Goal: Entertainment & Leisure: Participate in discussion

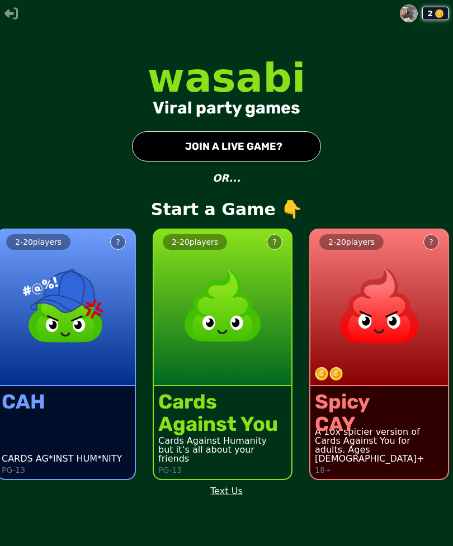
scroll to position [36, 0]
click at [259, 131] on button "● JOIN A LIVE GAME?" at bounding box center [226, 146] width 189 height 30
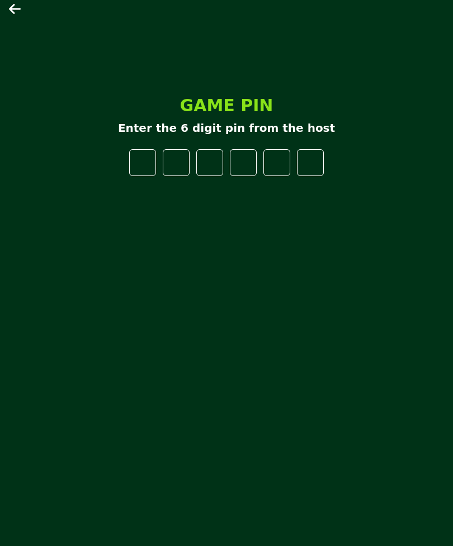
click at [168, 136] on p "Enter the 6 digit pin from the host" at bounding box center [226, 128] width 217 height 16
click at [155, 174] on input "number" at bounding box center [142, 162] width 27 height 27
click at [147, 151] on input "number" at bounding box center [142, 162] width 27 height 27
type input "*"
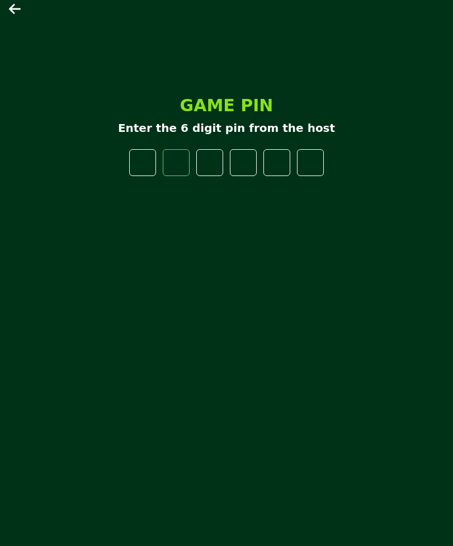
type input "*"
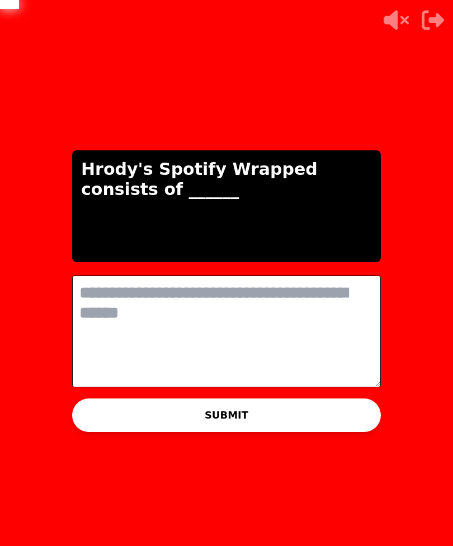
click at [280, 305] on textarea at bounding box center [226, 332] width 309 height 112
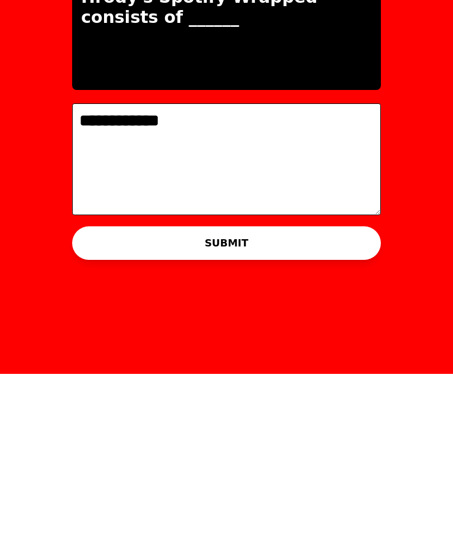
type textarea "**********"
click at [339, 399] on button "SUBMIT" at bounding box center [226, 416] width 309 height 34
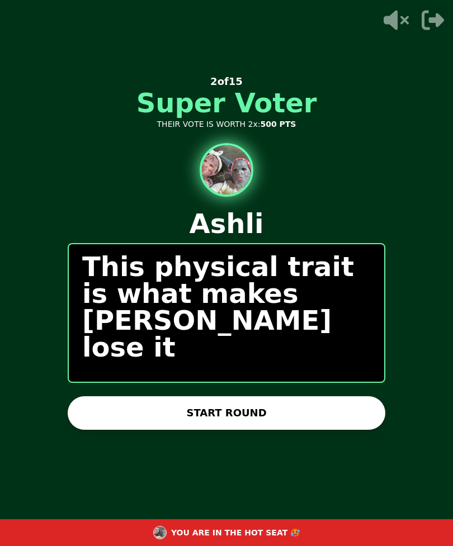
click at [314, 396] on button "START ROUND" at bounding box center [227, 413] width 318 height 34
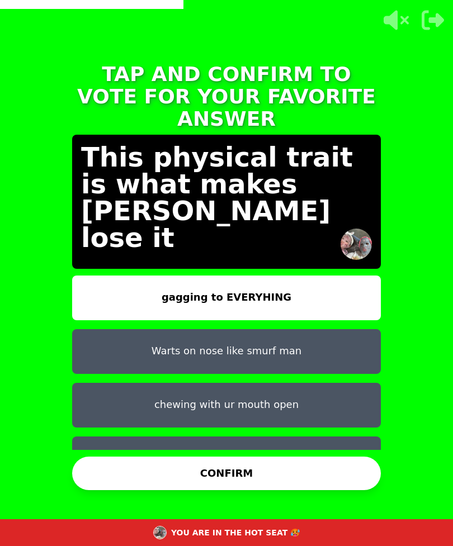
click at [326, 437] on button "Dads lucious hair!" at bounding box center [226, 459] width 309 height 45
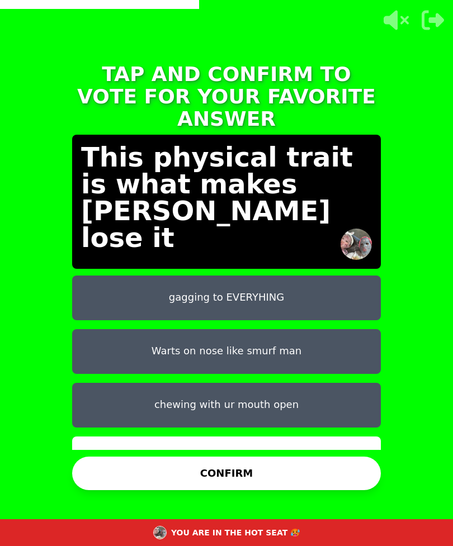
click at [331, 461] on button "CONFIRM" at bounding box center [226, 474] width 309 height 34
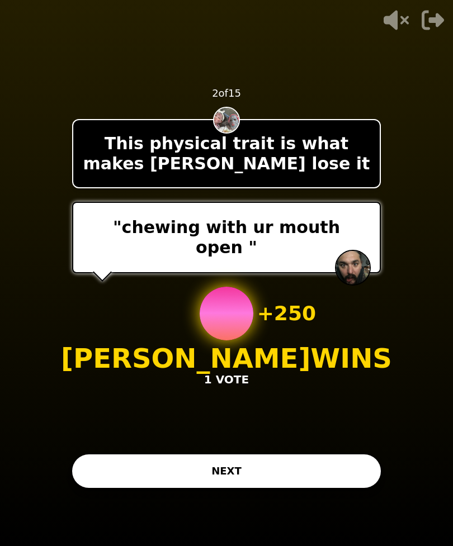
click at [333, 454] on button "NEXT" at bounding box center [226, 471] width 309 height 34
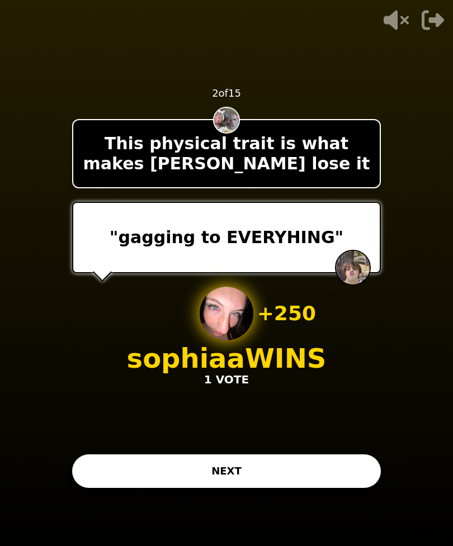
click at [316, 454] on button "NEXT" at bounding box center [226, 471] width 309 height 34
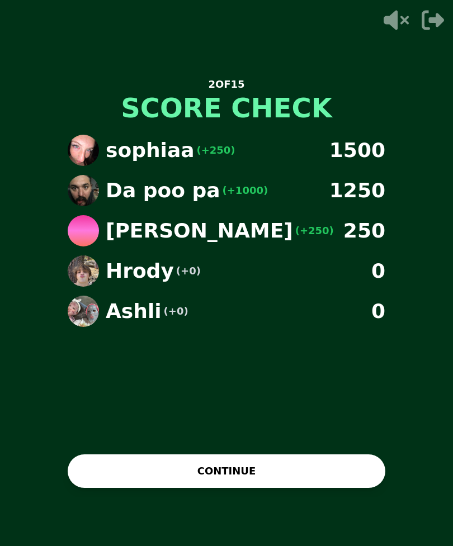
click at [330, 454] on button "CONTINUE" at bounding box center [227, 471] width 318 height 34
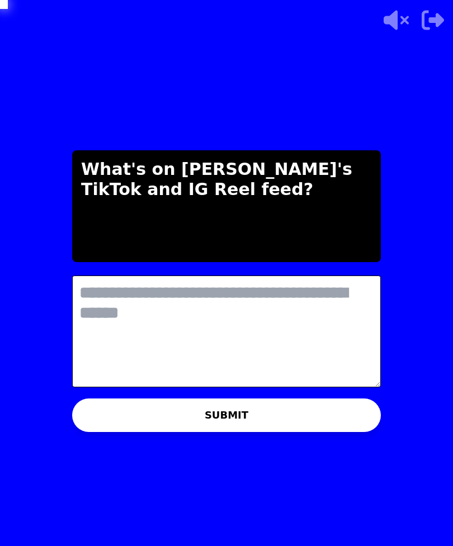
click at [215, 302] on textarea at bounding box center [226, 332] width 309 height 112
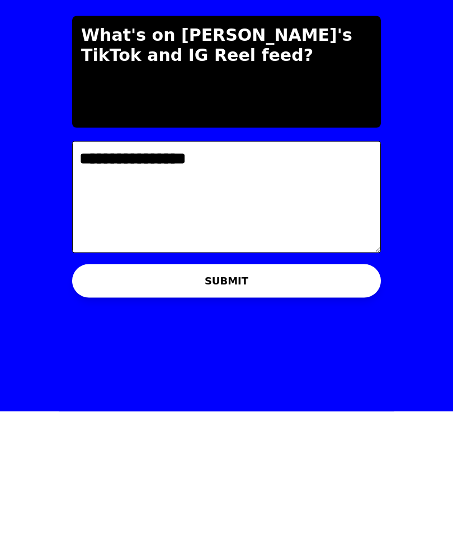
type textarea "**********"
click at [314, 399] on button "SUBMIT" at bounding box center [226, 416] width 309 height 34
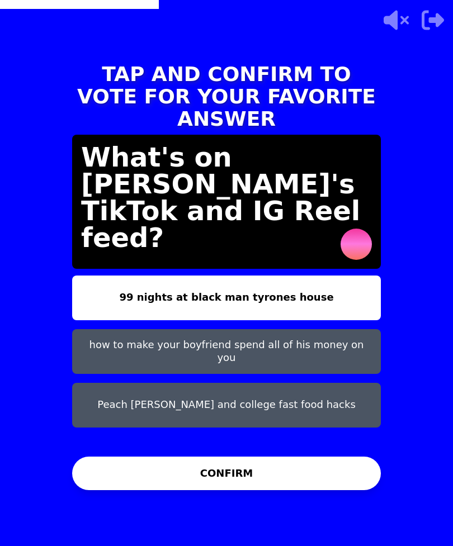
click at [338, 383] on button "Peach cobler and college fast food hacks" at bounding box center [226, 405] width 309 height 45
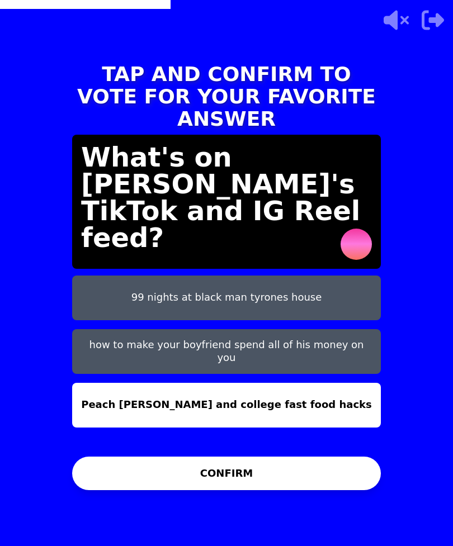
click at [309, 457] on button "CONFIRM" at bounding box center [226, 474] width 309 height 34
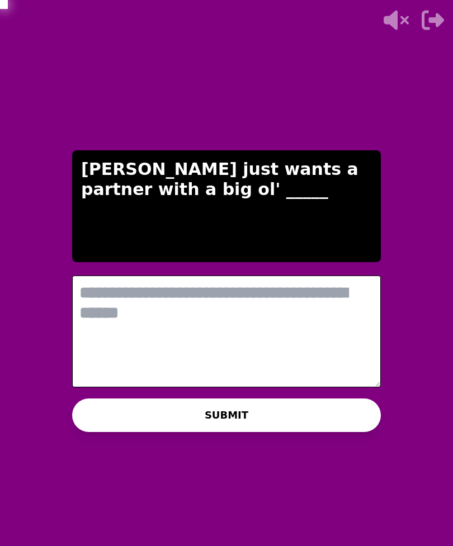
click at [253, 315] on textarea at bounding box center [226, 332] width 309 height 112
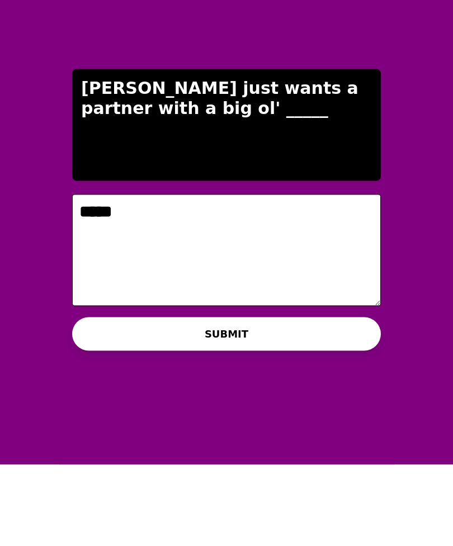
type textarea "*****"
click at [302, 399] on button "SUBMIT" at bounding box center [226, 416] width 309 height 34
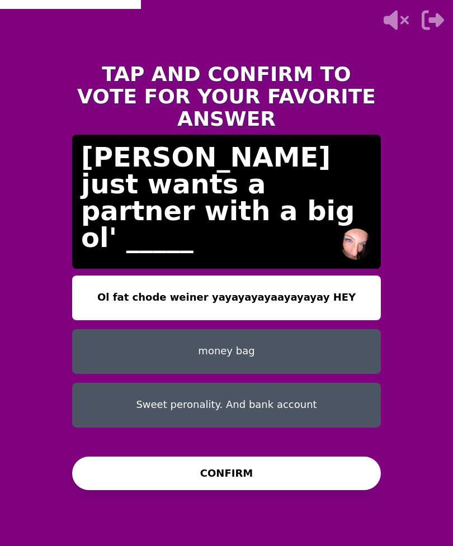
click at [141, 383] on button "Sweet peronality. And bank account" at bounding box center [226, 405] width 309 height 45
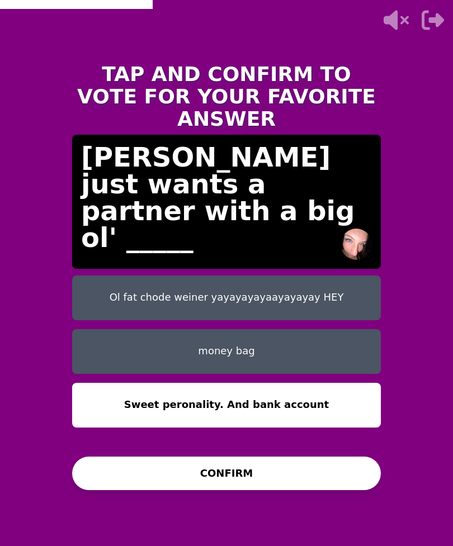
click at [191, 457] on button "CONFIRM" at bounding box center [226, 474] width 309 height 34
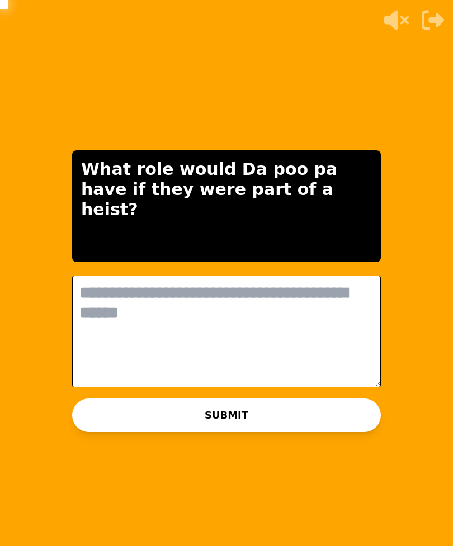
click at [297, 296] on textarea at bounding box center [226, 332] width 309 height 112
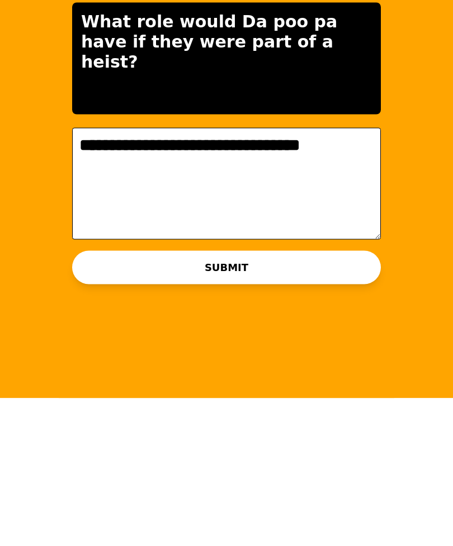
type textarea "**********"
click at [319, 399] on button "SUBMIT" at bounding box center [226, 416] width 309 height 34
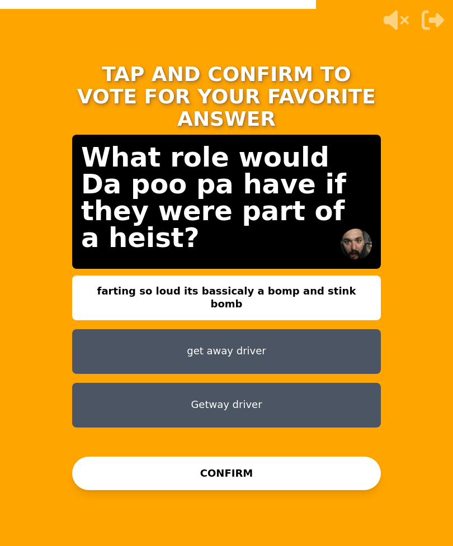
click at [339, 457] on button "CONFIRM" at bounding box center [226, 474] width 309 height 34
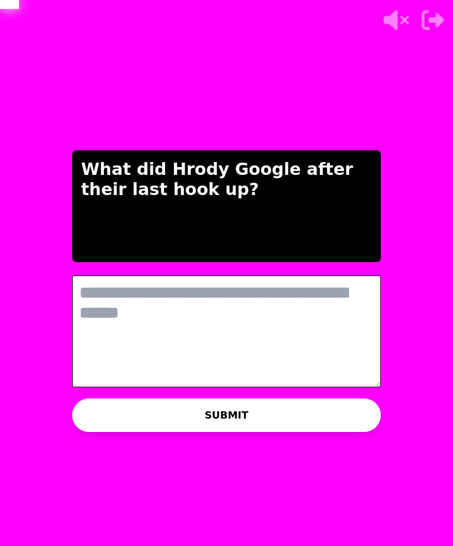
click at [293, 285] on textarea at bounding box center [226, 332] width 309 height 112
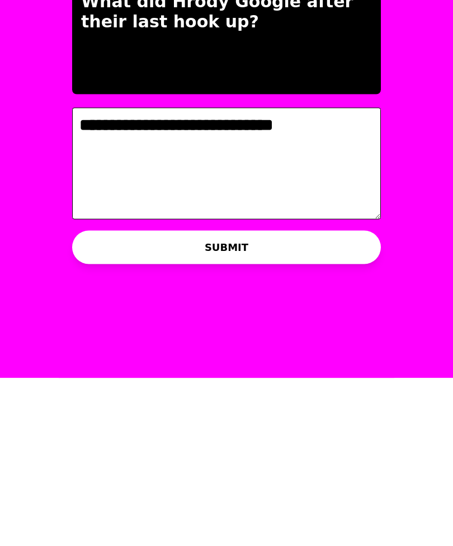
type textarea "**********"
click at [343, 399] on button "SUBMIT" at bounding box center [226, 416] width 309 height 34
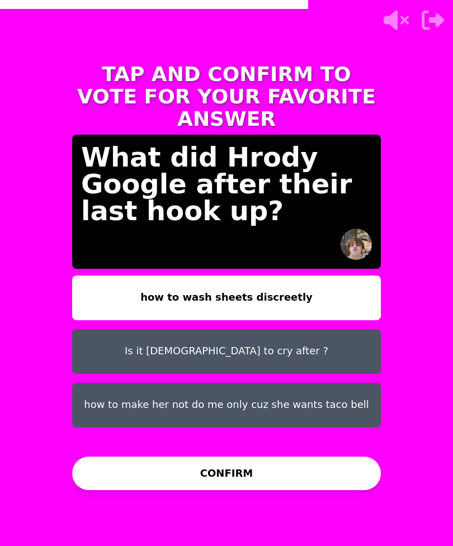
click at [295, 457] on button "CONFIRM" at bounding box center [226, 474] width 309 height 34
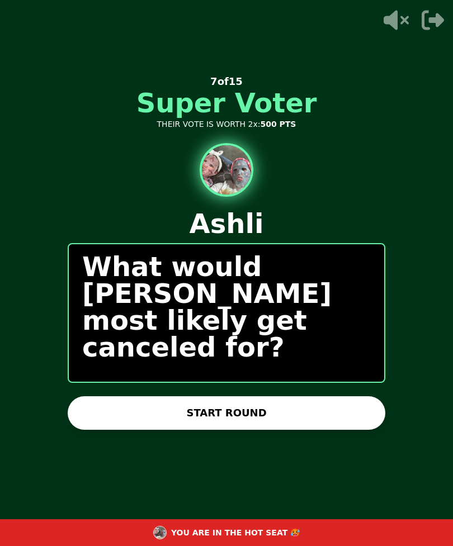
click at [319, 396] on button "START ROUND" at bounding box center [227, 413] width 318 height 34
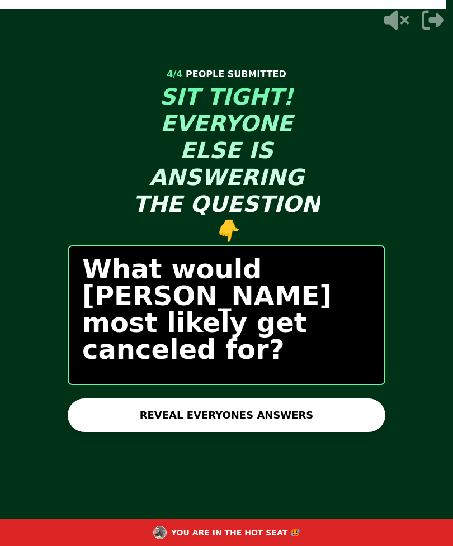
click at [326, 399] on button "REVEAL EVERYONES ANSWERS" at bounding box center [227, 416] width 318 height 34
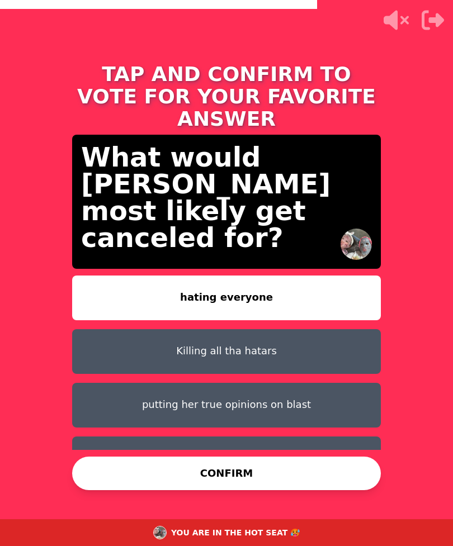
click at [318, 457] on button "CONFIRM" at bounding box center [226, 474] width 309 height 34
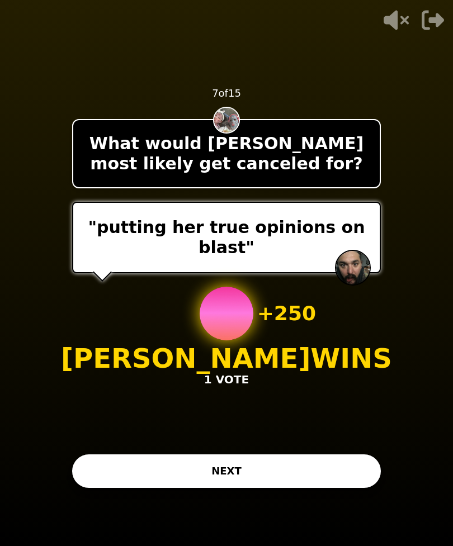
click at [321, 454] on button "NEXT" at bounding box center [226, 471] width 309 height 34
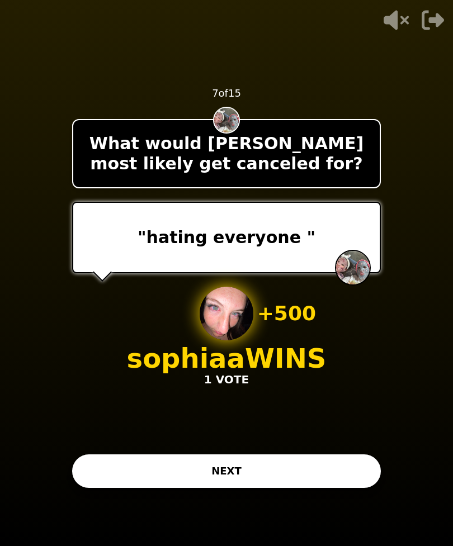
click at [334, 454] on button "NEXT" at bounding box center [226, 471] width 309 height 34
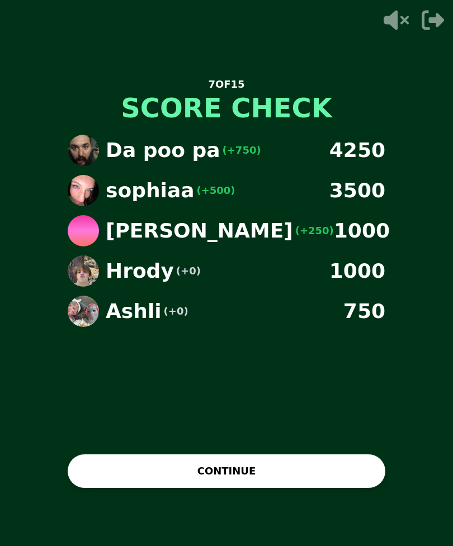
click at [335, 454] on button "CONTINUE" at bounding box center [227, 471] width 318 height 34
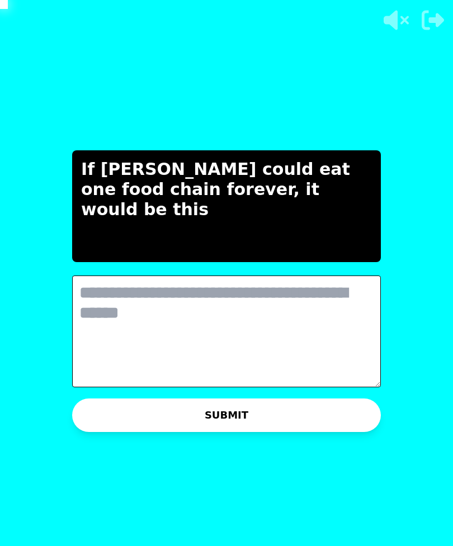
click at [211, 284] on textarea at bounding box center [226, 332] width 309 height 112
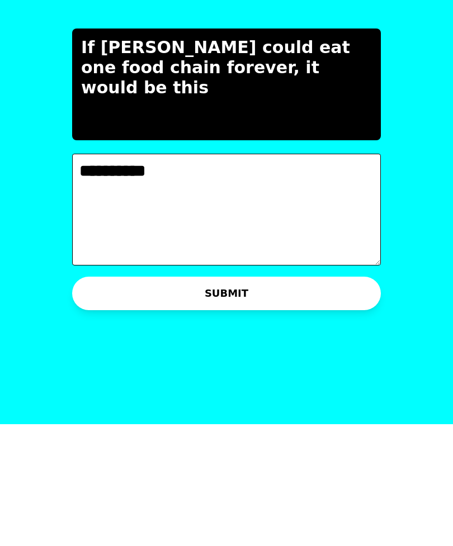
type textarea "*********"
click at [290, 399] on button "SUBMIT" at bounding box center [226, 416] width 309 height 34
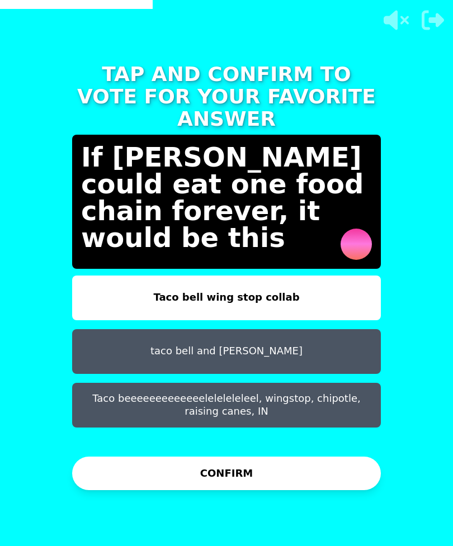
click at [326, 329] on button "taco bell and brody" at bounding box center [226, 351] width 309 height 45
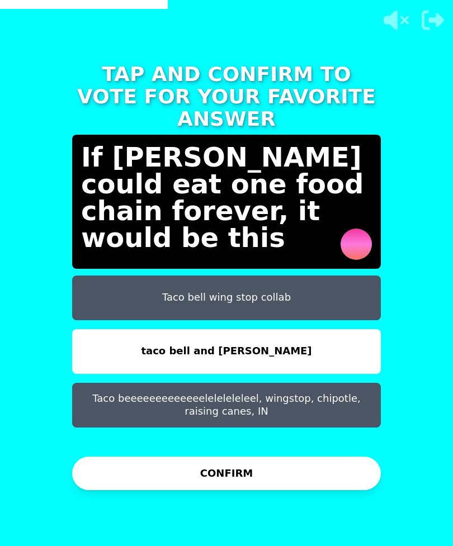
click at [324, 462] on button "CONFIRM" at bounding box center [226, 474] width 309 height 34
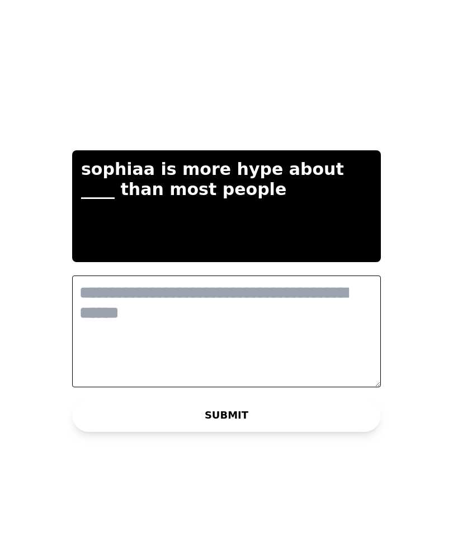
click at [318, 291] on textarea at bounding box center [226, 332] width 309 height 112
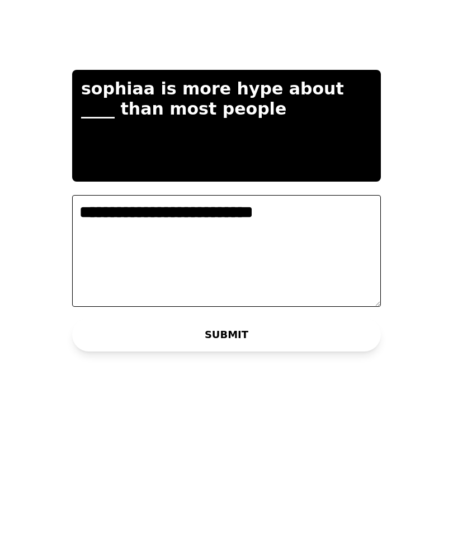
type textarea "**********"
click at [297, 340] on div "**********" at bounding box center [226, 273] width 335 height 546
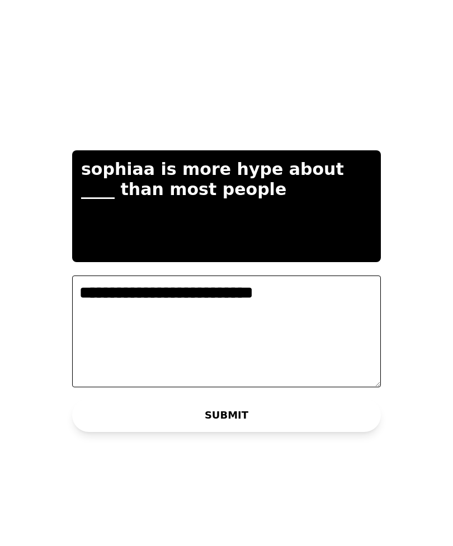
click at [309, 399] on button "SUBMIT" at bounding box center [226, 416] width 309 height 34
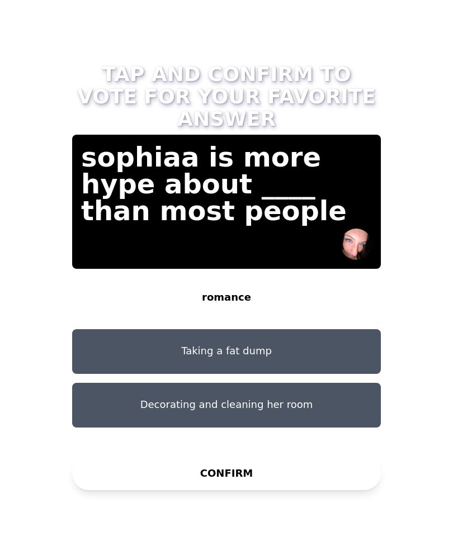
click at [330, 383] on button "Decorating and cleaning her room" at bounding box center [226, 405] width 309 height 45
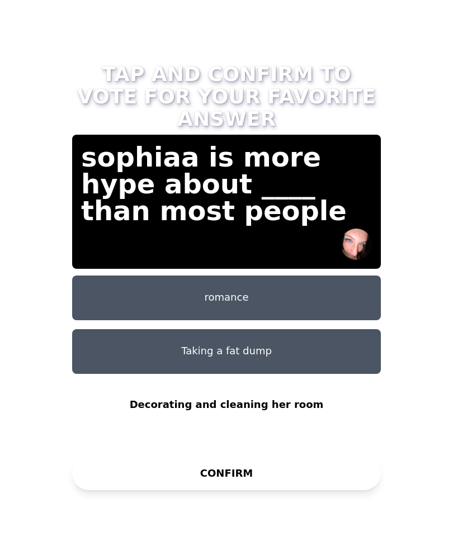
click at [318, 457] on button "CONFIRM" at bounding box center [226, 474] width 309 height 34
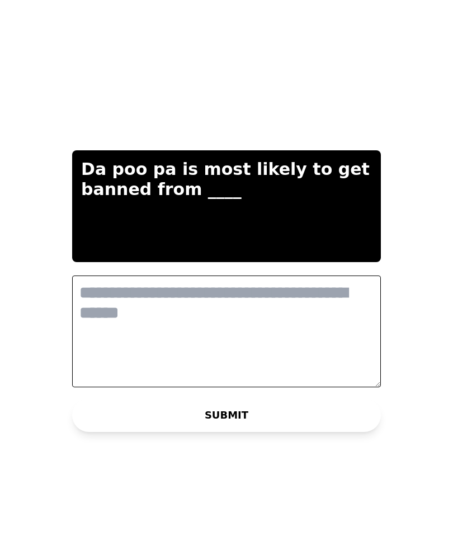
click at [195, 331] on textarea at bounding box center [226, 332] width 309 height 112
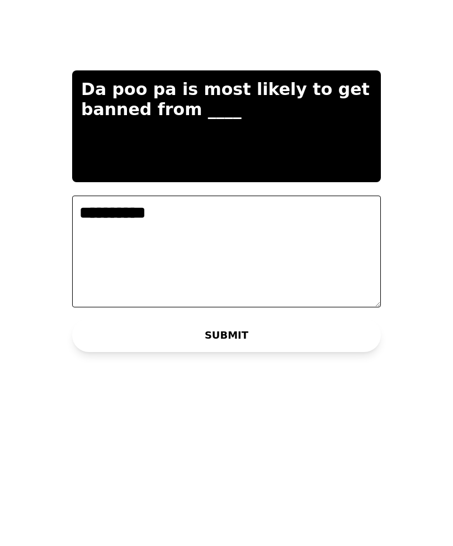
type textarea "**********"
click at [356, 399] on button "SUBMIT" at bounding box center [226, 416] width 309 height 34
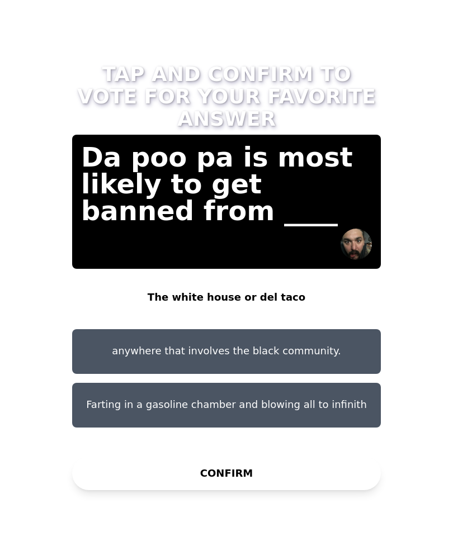
click at [338, 338] on button "anywhere that involves the black community." at bounding box center [226, 351] width 309 height 45
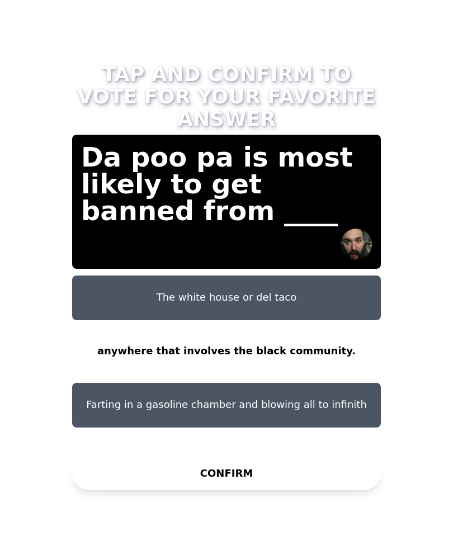
click at [314, 486] on button "CONFIRM" at bounding box center [226, 474] width 309 height 34
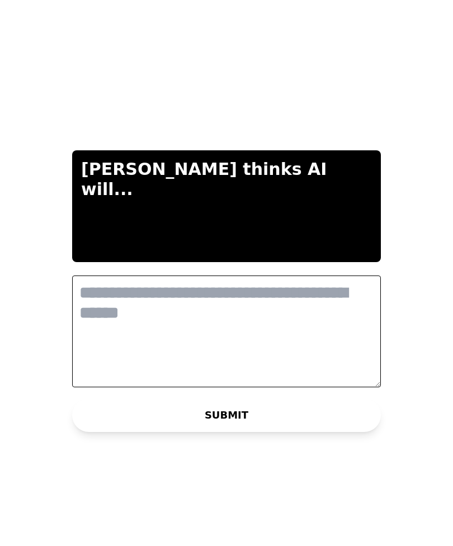
click at [323, 325] on textarea at bounding box center [226, 332] width 309 height 112
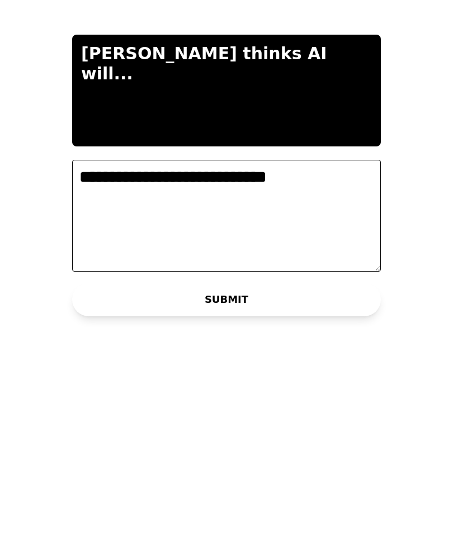
type textarea "**********"
click at [319, 399] on button "SUBMIT" at bounding box center [226, 416] width 309 height 34
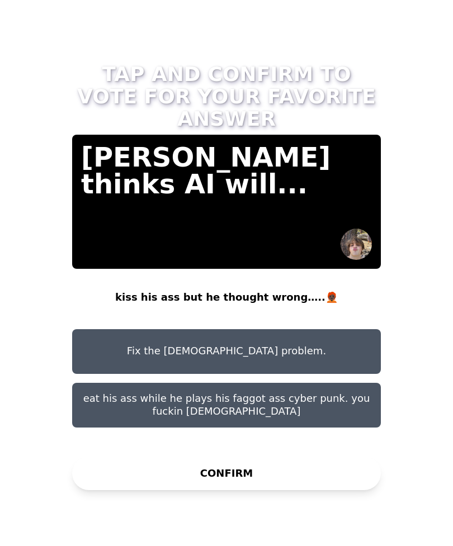
click at [310, 348] on button "Fix the homosexual problem." at bounding box center [226, 351] width 309 height 45
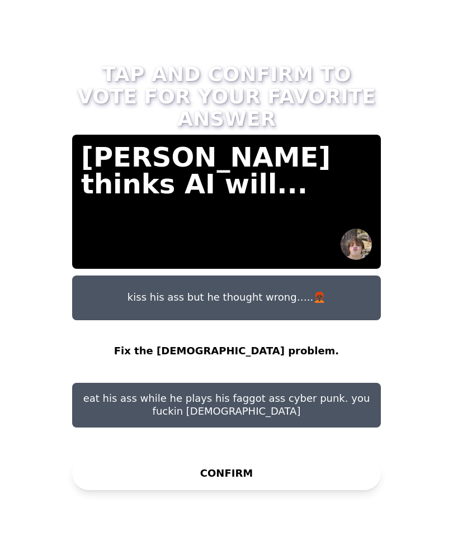
click at [312, 490] on button "CONFIRM" at bounding box center [226, 474] width 309 height 34
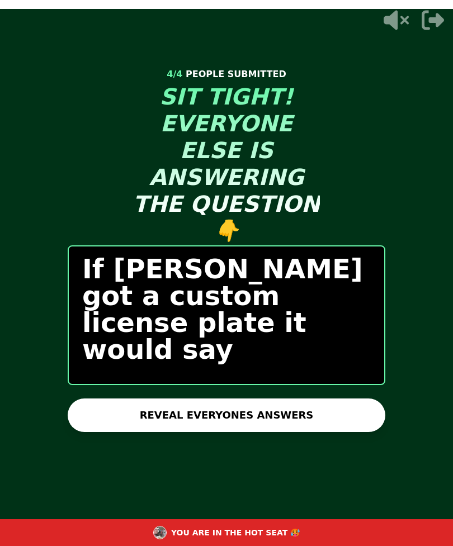
click at [289, 432] on button "REVEAL EVERYONES ANSWERS" at bounding box center [227, 416] width 318 height 34
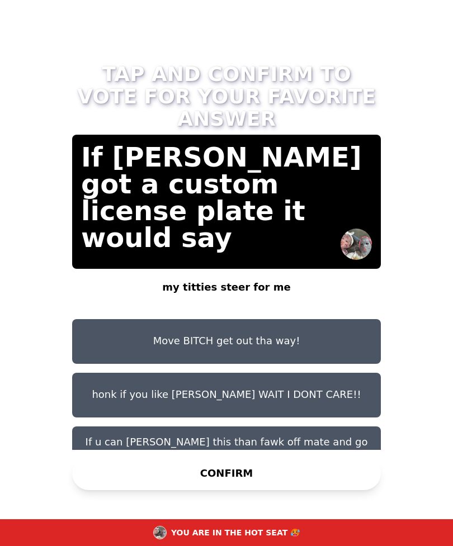
scroll to position [9, 0]
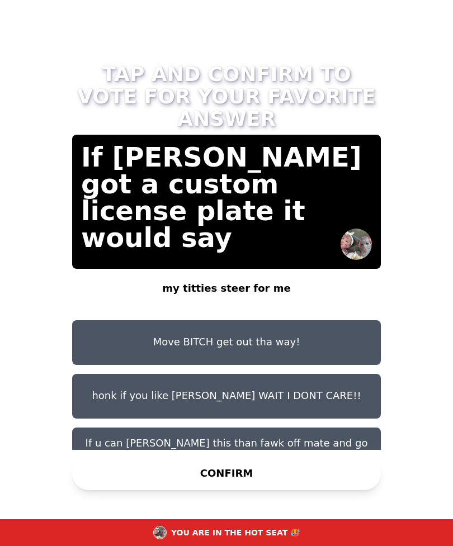
click at [338, 340] on button "Move BITCH get out tha way!" at bounding box center [226, 342] width 309 height 45
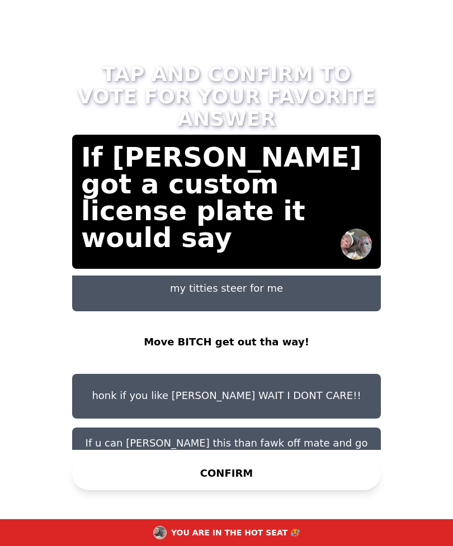
click at [304, 480] on button "CONFIRM" at bounding box center [226, 474] width 309 height 34
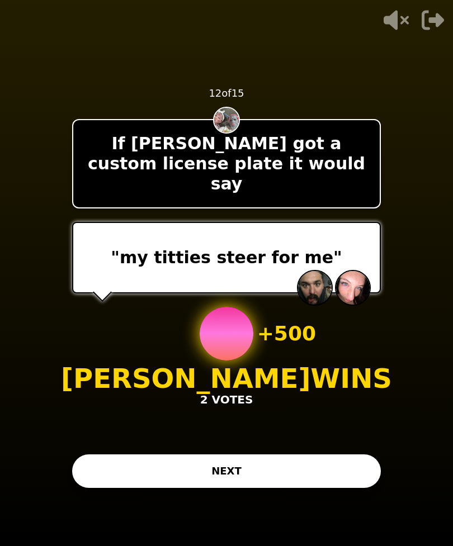
click at [313, 488] on button "NEXT" at bounding box center [226, 471] width 309 height 34
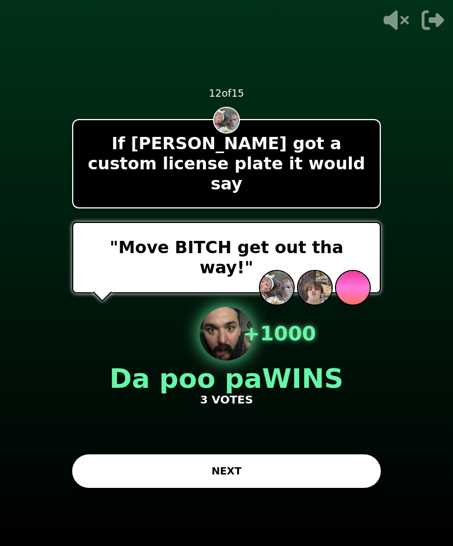
click at [329, 488] on button "NEXT" at bounding box center [226, 471] width 309 height 34
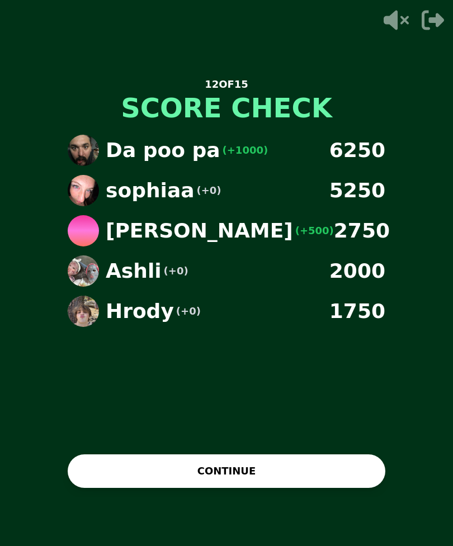
click at [318, 488] on button "CONTINUE" at bounding box center [227, 471] width 318 height 34
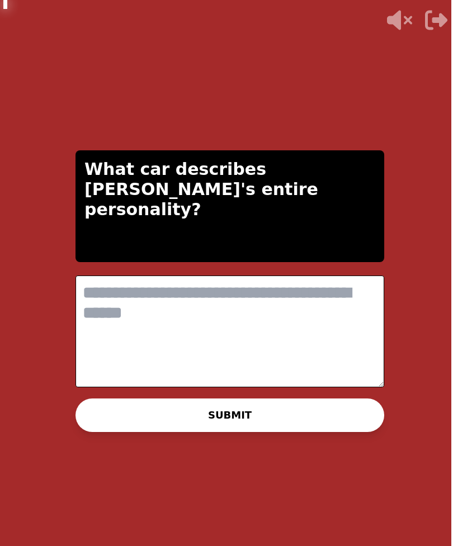
scroll to position [0, 0]
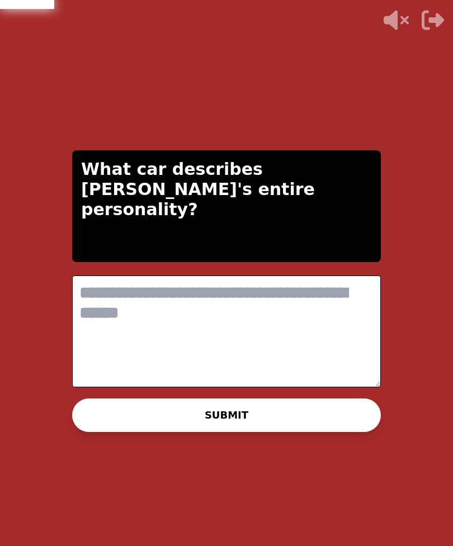
click at [290, 333] on textarea at bounding box center [226, 332] width 309 height 112
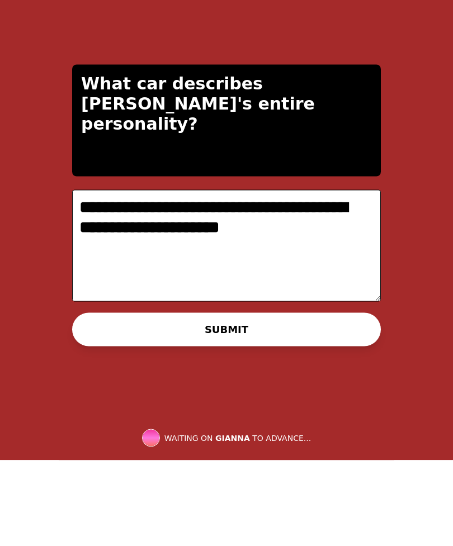
type textarea "**********"
click at [320, 399] on button "SUBMIT" at bounding box center [226, 416] width 309 height 34
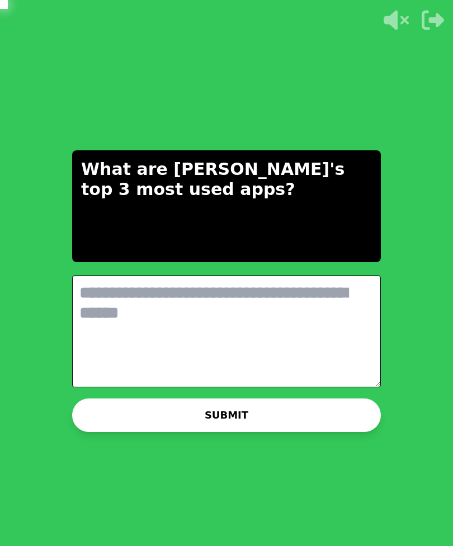
click at [230, 318] on textarea at bounding box center [226, 332] width 309 height 112
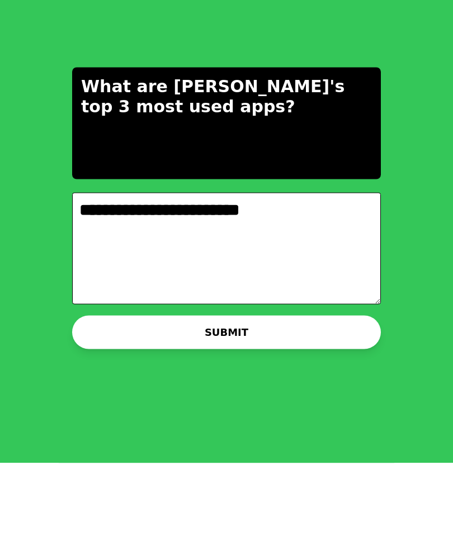
type textarea "**********"
click at [333, 399] on button "SUBMIT" at bounding box center [226, 416] width 309 height 34
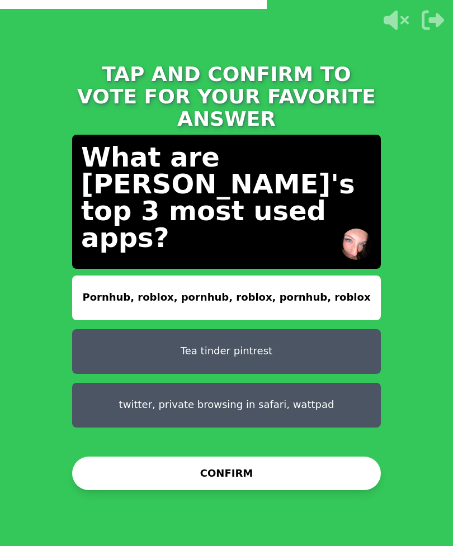
click at [340, 351] on button "Tea tinder pintrest" at bounding box center [226, 351] width 309 height 45
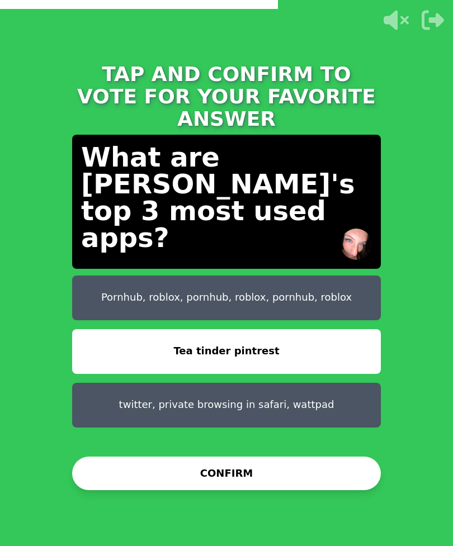
click at [320, 487] on button "CONFIRM" at bounding box center [226, 474] width 309 height 34
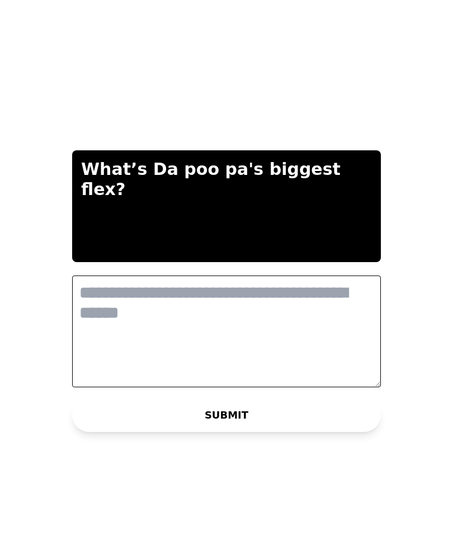
click at [243, 331] on textarea at bounding box center [226, 332] width 309 height 112
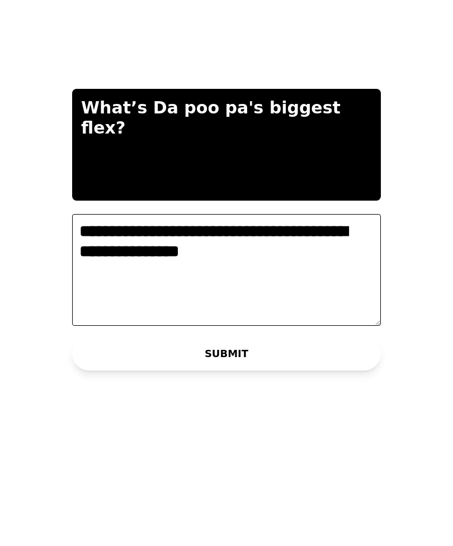
type textarea "**********"
click at [328, 399] on button "SUBMIT" at bounding box center [226, 416] width 309 height 34
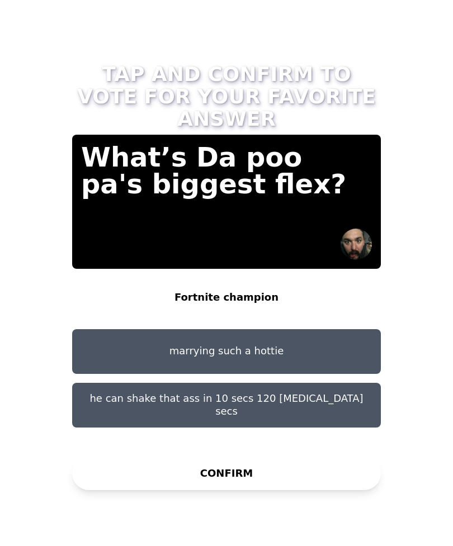
click at [335, 344] on button "marrying such a hottie" at bounding box center [226, 351] width 309 height 45
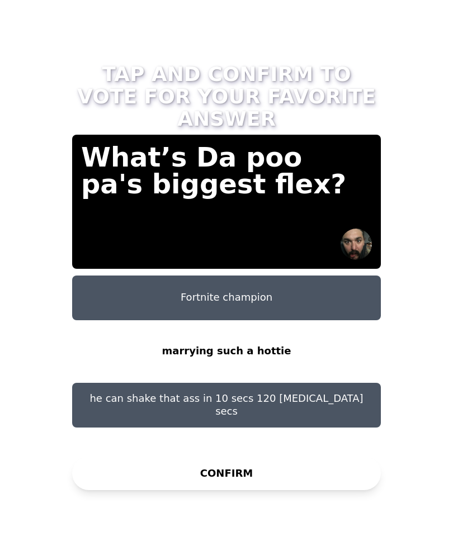
click at [327, 450] on div "Fortnite champion marrying such a hottie he can shake that ass in 10 secs 120 m…" at bounding box center [226, 363] width 309 height 174
click at [329, 477] on button "CONFIRM" at bounding box center [226, 474] width 309 height 34
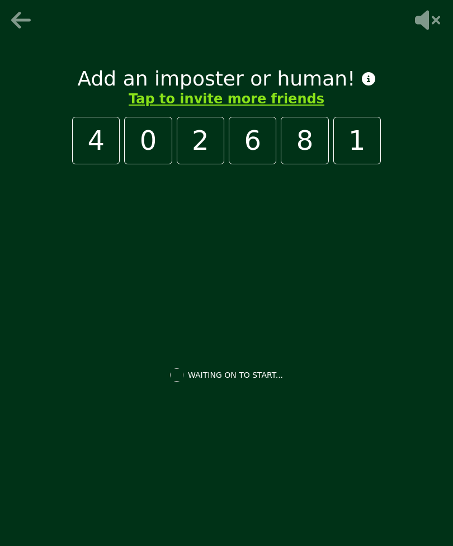
click at [93, 164] on div "4" at bounding box center [96, 141] width 48 height 48
click at [32, 25] on icon at bounding box center [22, 20] width 27 height 22
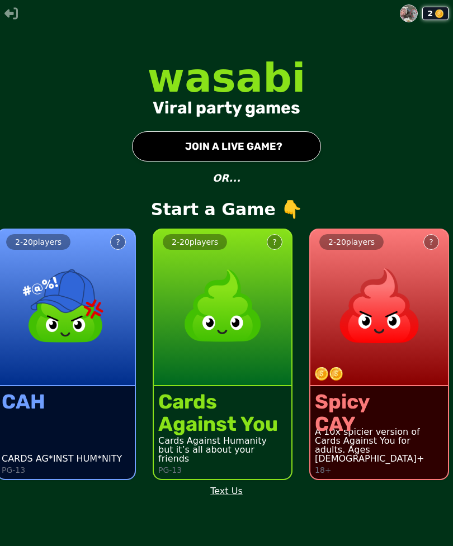
click at [272, 162] on button "● JOIN A LIVE GAME?" at bounding box center [226, 146] width 189 height 30
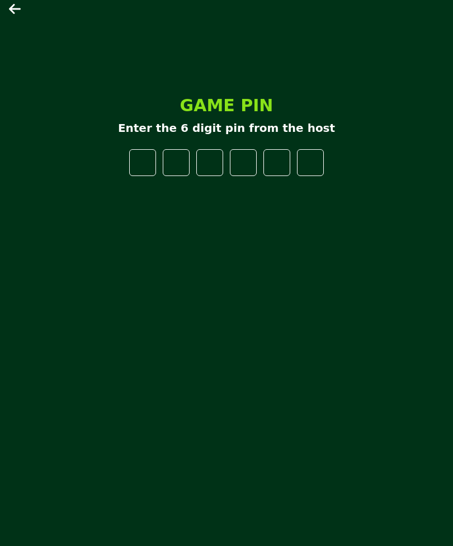
click at [146, 176] on input "number" at bounding box center [142, 162] width 27 height 27
type input "*"
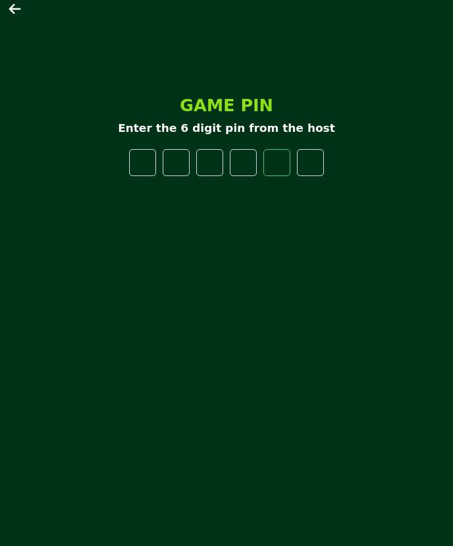
type input "*"
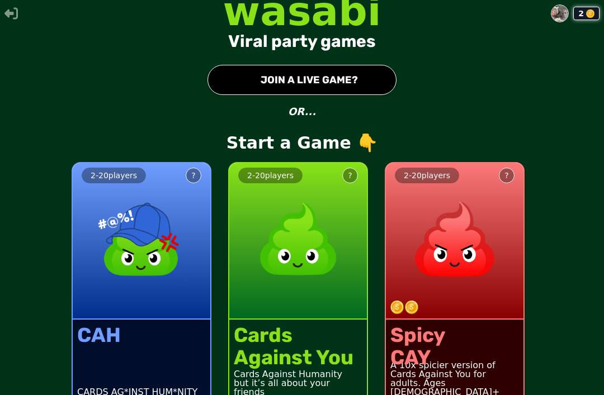
click at [368, 95] on button "● JOIN A LIVE GAME?" at bounding box center [301, 80] width 189 height 30
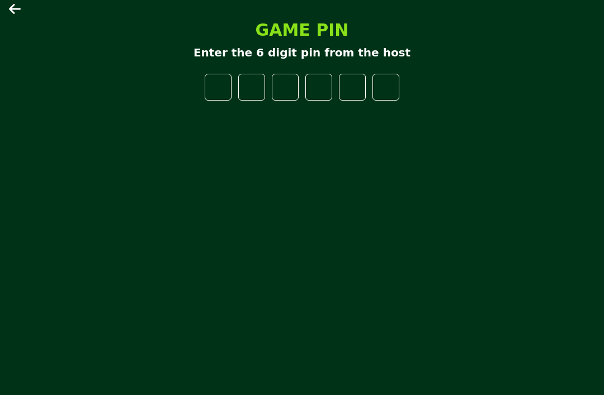
click at [211, 101] on input "number" at bounding box center [218, 87] width 27 height 27
type input "*"
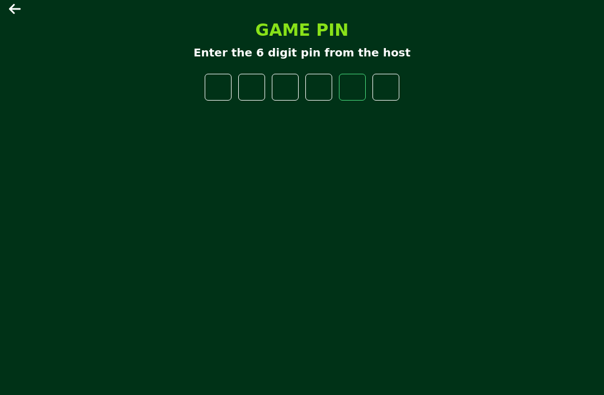
type input "*"
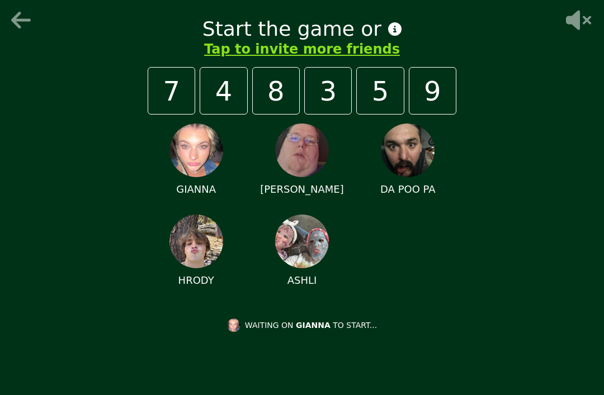
click at [197, 149] on img at bounding box center [196, 151] width 54 height 54
click at [211, 146] on img at bounding box center [196, 151] width 54 height 54
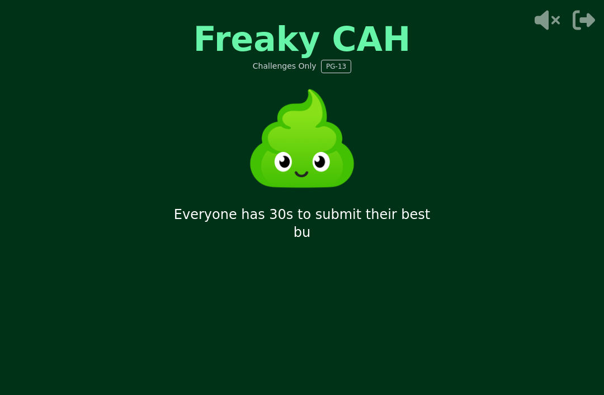
click at [452, 21] on icon at bounding box center [546, 20] width 36 height 22
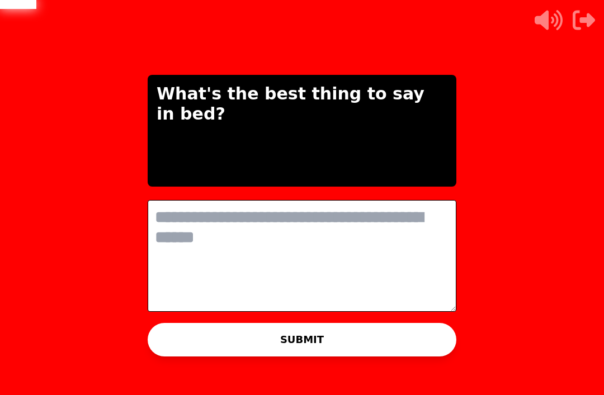
click at [366, 261] on textarea at bounding box center [302, 256] width 309 height 112
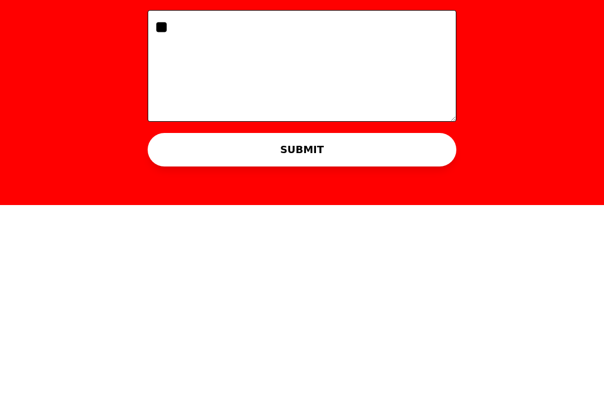
type textarea "*"
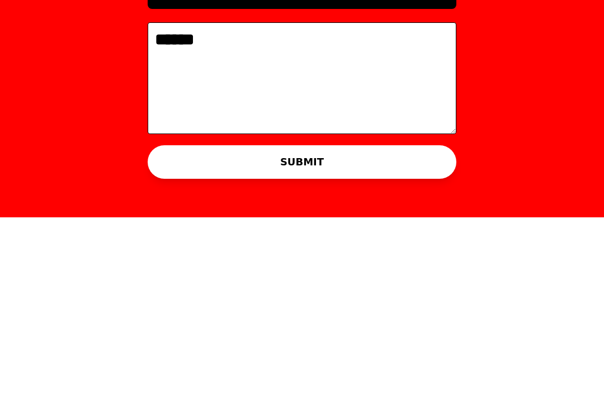
scroll to position [36, 0]
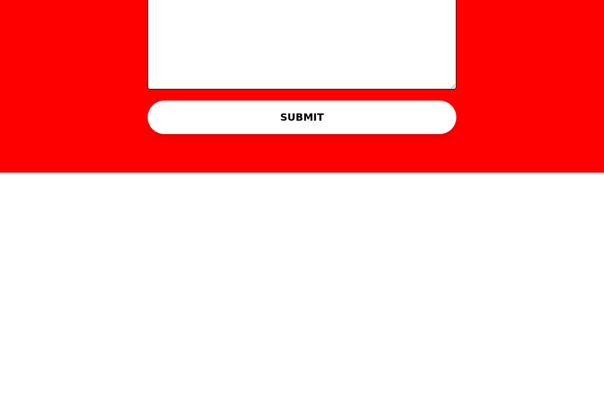
type textarea "******"
click at [382, 323] on button "SUBMIT" at bounding box center [302, 340] width 309 height 34
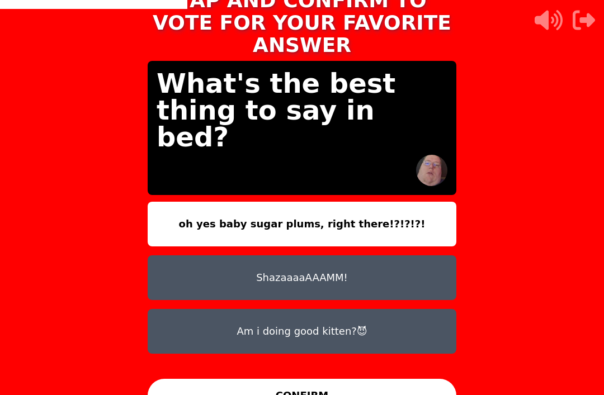
click at [209, 309] on button "Am i doing good kitten?😈" at bounding box center [302, 331] width 309 height 45
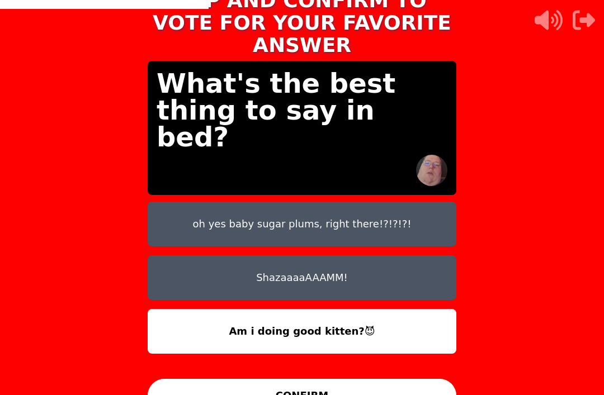
click at [230, 391] on button "CONFIRM" at bounding box center [302, 396] width 309 height 34
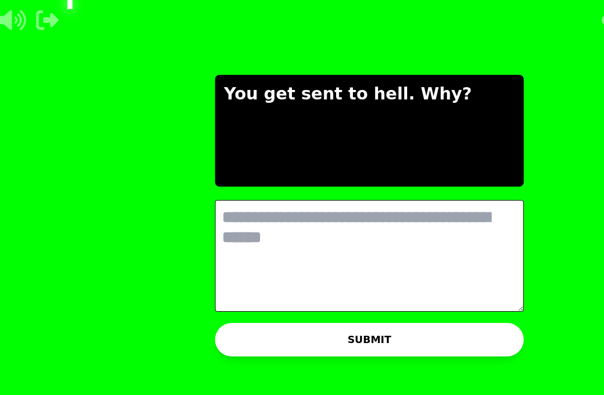
scroll to position [0, 0]
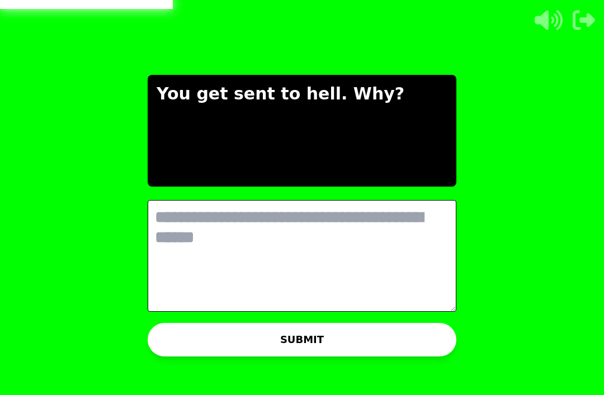
click at [367, 225] on textarea at bounding box center [302, 256] width 309 height 112
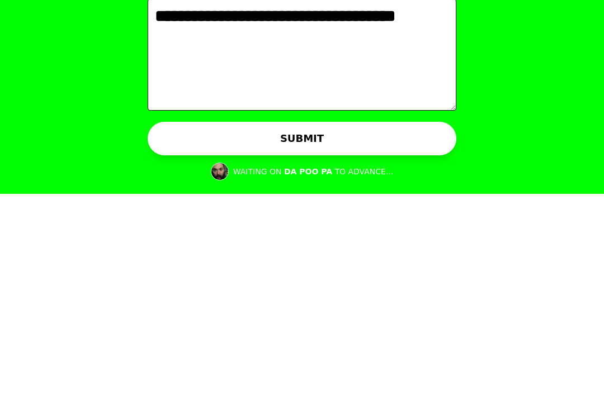
type textarea "**********"
click at [408, 323] on button "SUBMIT" at bounding box center [302, 340] width 309 height 34
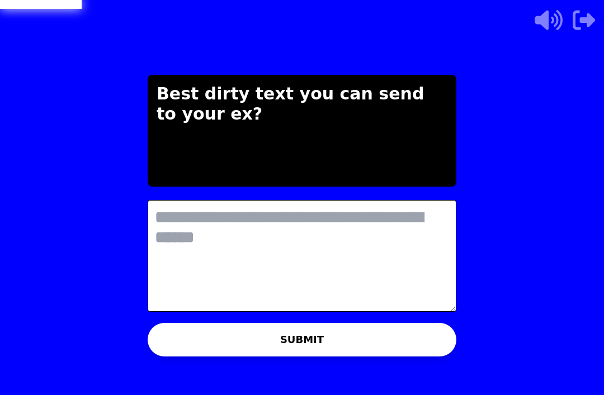
click at [386, 269] on textarea at bounding box center [302, 256] width 309 height 112
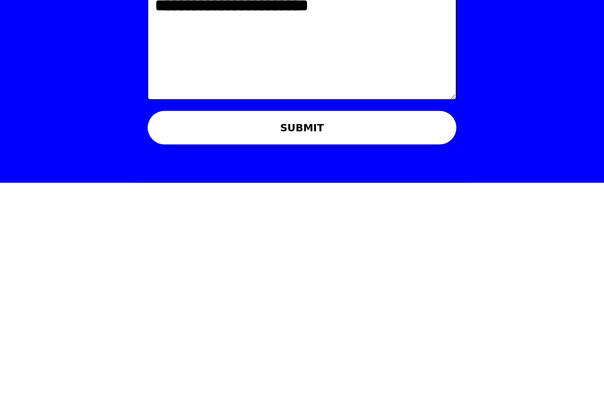
type textarea "**********"
click at [400, 323] on button "SUBMIT" at bounding box center [302, 340] width 309 height 34
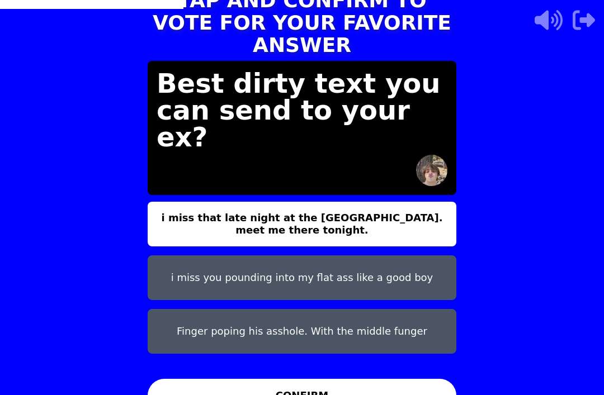
click at [411, 309] on button "Finger poping his asshole. With the middle funger" at bounding box center [302, 331] width 309 height 45
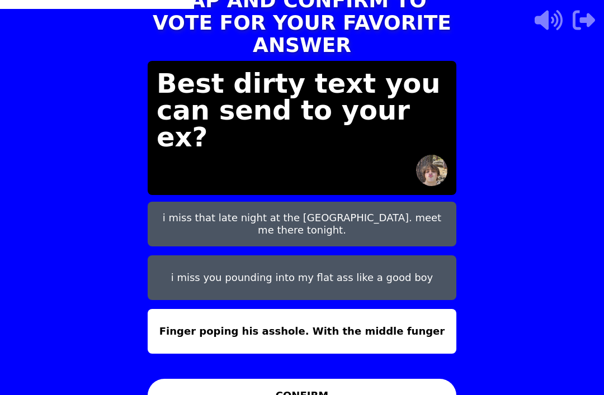
click at [372, 391] on button "CONFIRM" at bounding box center [302, 396] width 309 height 34
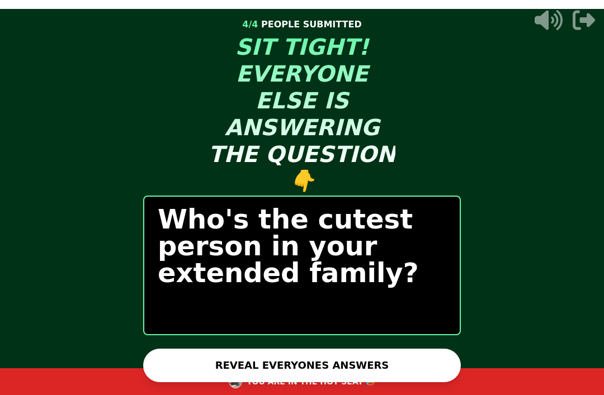
click at [401, 349] on button "REVEAL EVERYONES ANSWERS" at bounding box center [302, 366] width 318 height 34
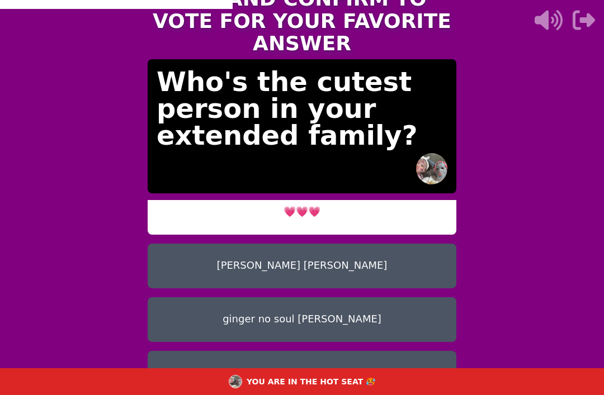
scroll to position [9, 0]
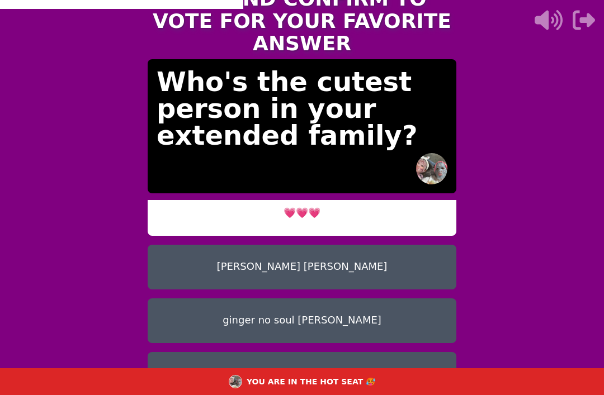
click at [375, 352] on button "Daughters because they are mini yous" at bounding box center [302, 374] width 309 height 45
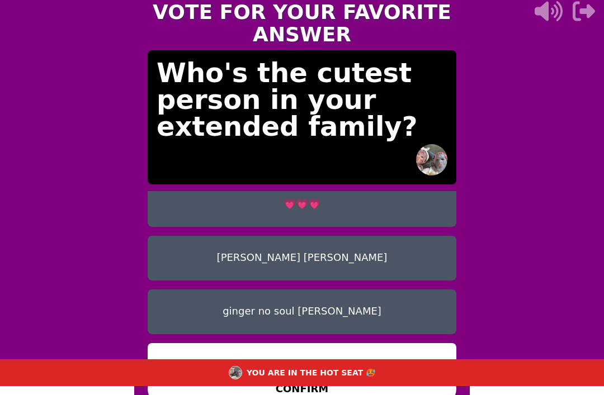
scroll to position [8, 0]
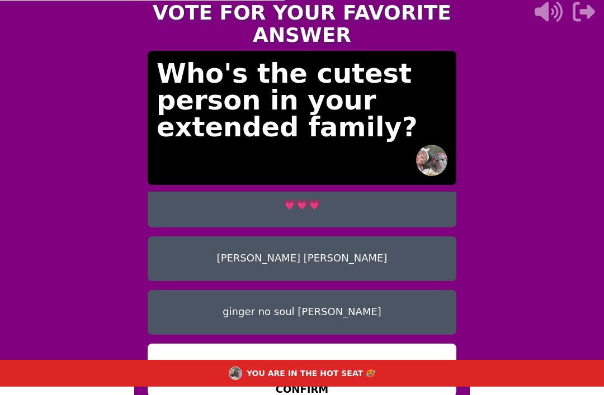
click at [383, 373] on button "CONFIRM" at bounding box center [302, 390] width 309 height 34
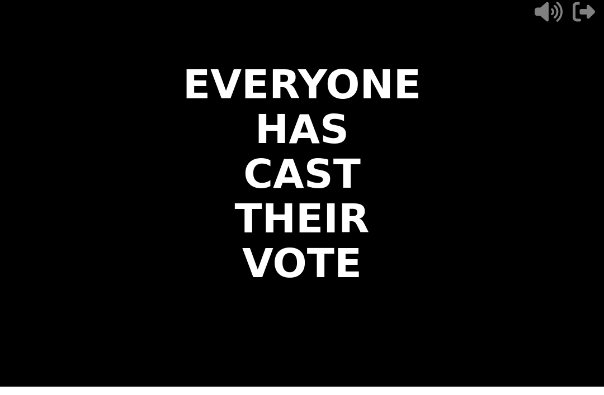
scroll to position [0, 0]
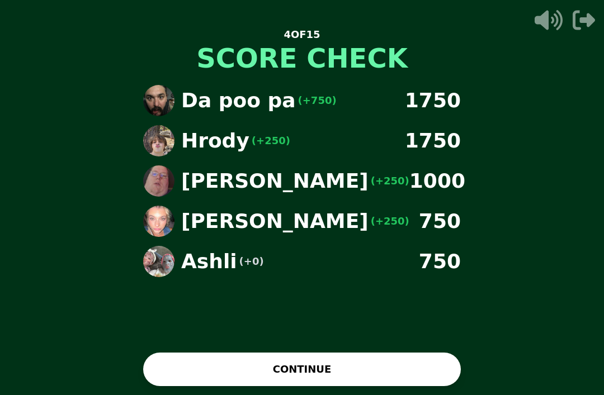
click at [362, 358] on button "CONTINUE" at bounding box center [302, 370] width 318 height 34
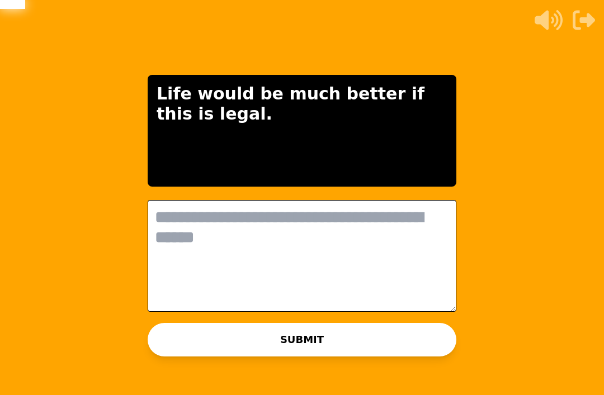
click at [281, 212] on textarea at bounding box center [302, 256] width 309 height 112
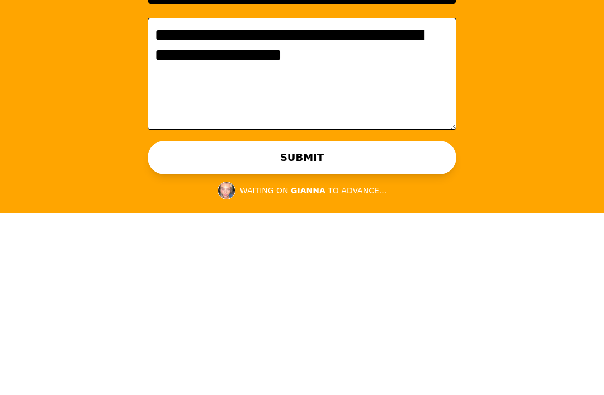
type textarea "**********"
click at [385, 323] on button "SUBMIT" at bounding box center [302, 340] width 309 height 34
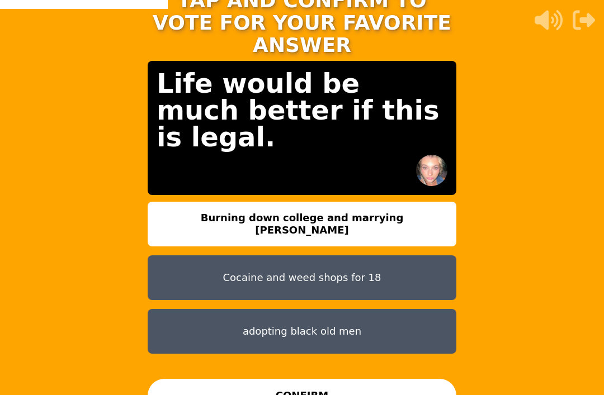
click at [404, 202] on button "Burning down college and marrying [PERSON_NAME]" at bounding box center [302, 224] width 309 height 45
click at [374, 384] on button "CONFIRM" at bounding box center [302, 396] width 309 height 34
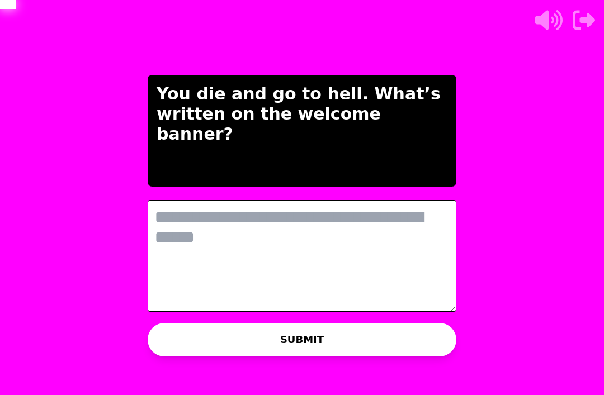
click at [290, 218] on textarea at bounding box center [302, 256] width 309 height 112
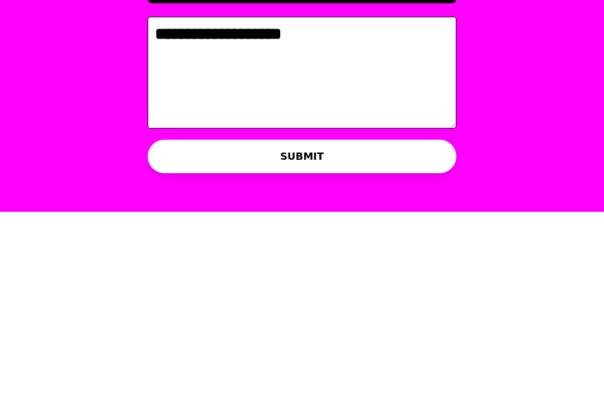
type textarea "**********"
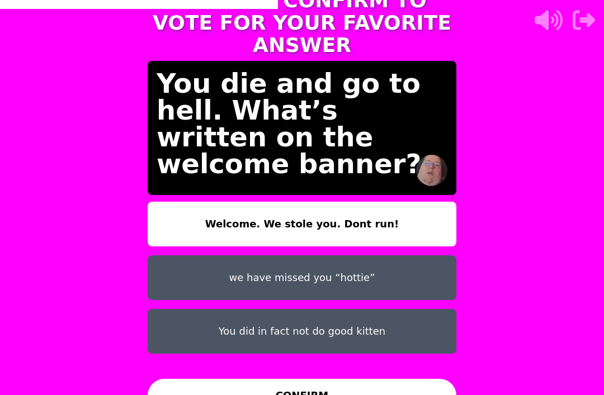
click at [400, 255] on button "we have missed you “hottie”" at bounding box center [302, 277] width 309 height 45
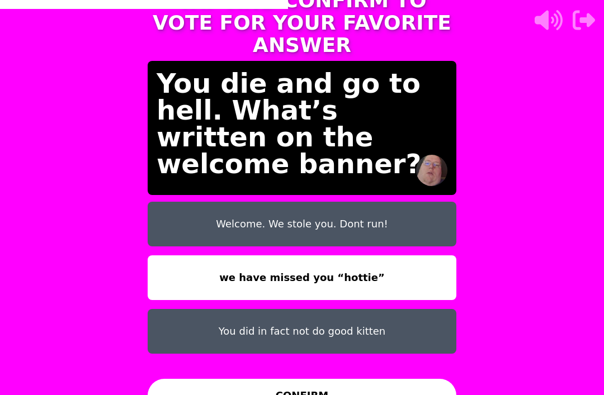
click at [362, 385] on button "CONFIRM" at bounding box center [302, 396] width 309 height 34
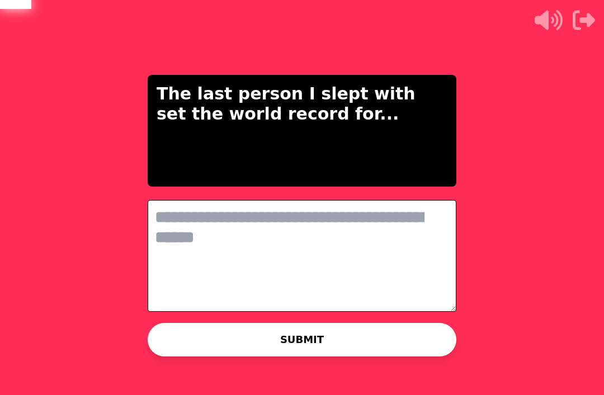
click at [375, 221] on textarea at bounding box center [302, 256] width 309 height 112
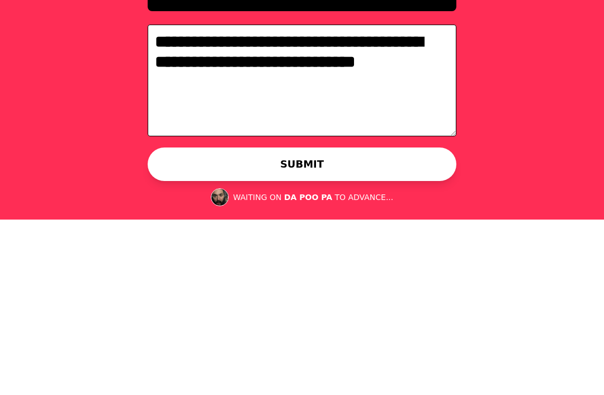
type textarea "**********"
click at [395, 323] on button "SUBMIT" at bounding box center [302, 340] width 309 height 34
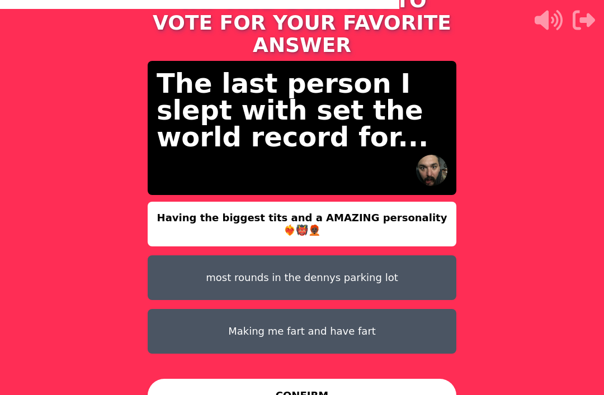
click at [418, 255] on button "most rounds in the dennys parking lot" at bounding box center [302, 277] width 309 height 45
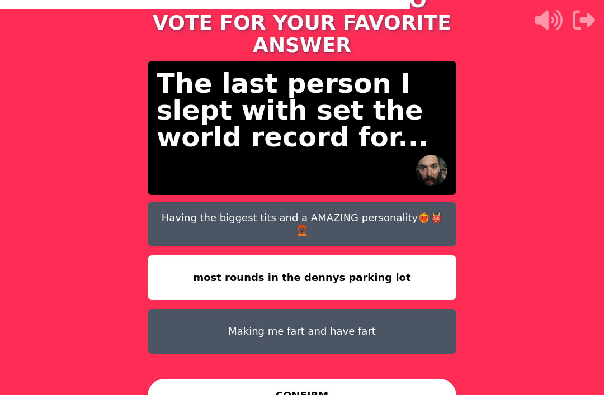
click at [378, 385] on button "CONFIRM" at bounding box center [302, 396] width 309 height 34
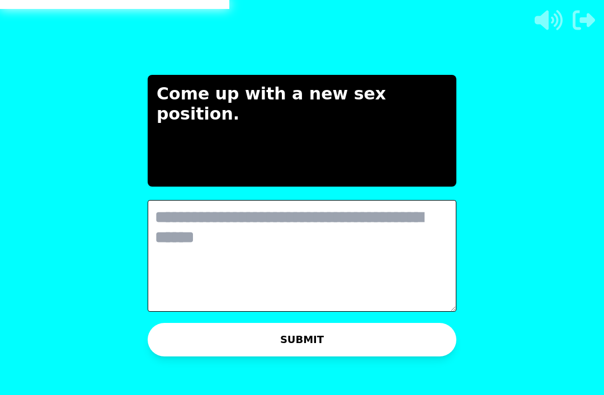
click at [178, 212] on textarea at bounding box center [302, 256] width 309 height 112
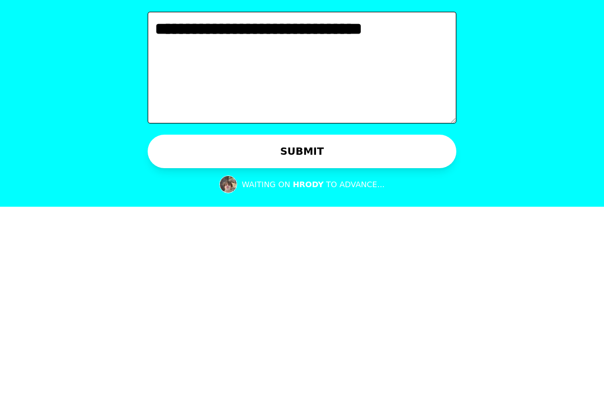
type textarea "**********"
click at [386, 323] on button "SUBMIT" at bounding box center [302, 340] width 309 height 34
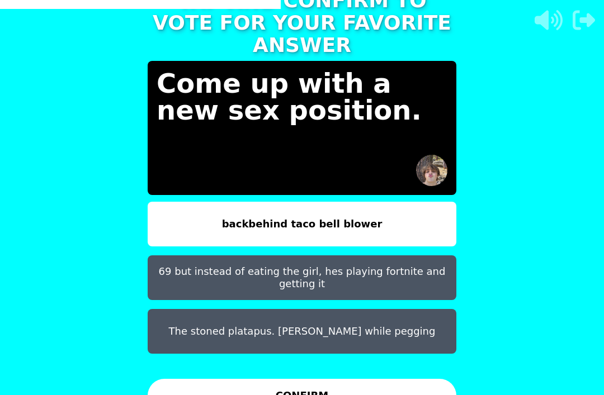
click at [419, 255] on button "69 but instead of eating the girl, hes playing fortnite and getting it" at bounding box center [302, 277] width 309 height 45
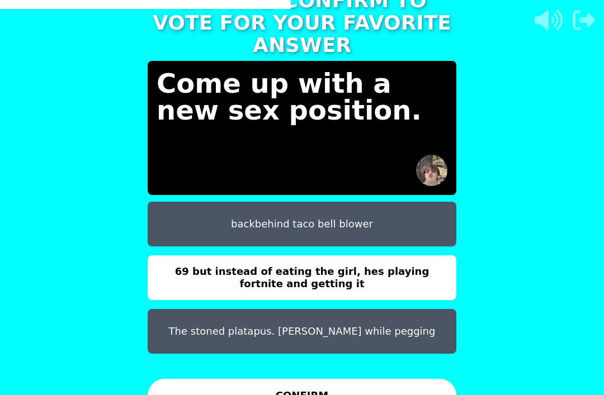
click at [354, 389] on button "CONFIRM" at bounding box center [302, 396] width 309 height 34
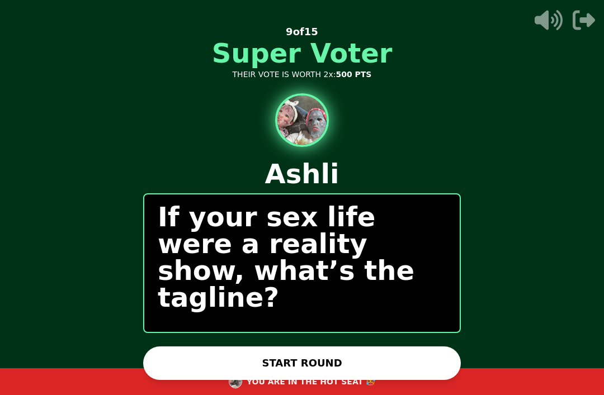
click at [343, 347] on button "START ROUND" at bounding box center [302, 364] width 318 height 34
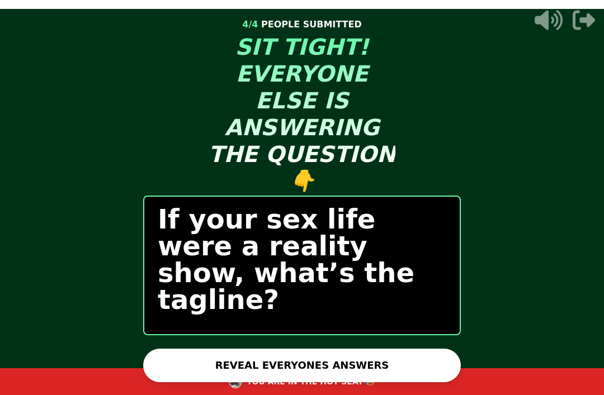
click at [364, 349] on button "REVEAL EVERYONES ANSWERS" at bounding box center [302, 366] width 318 height 34
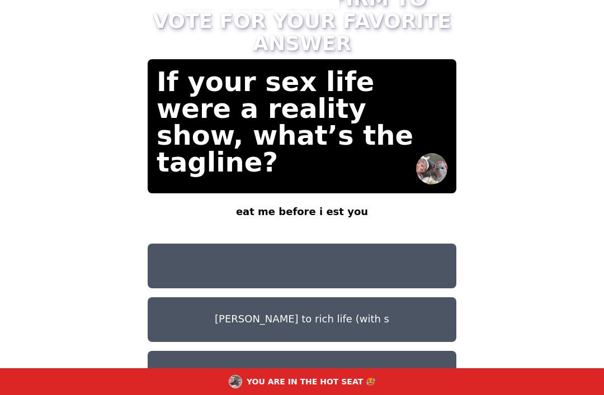
scroll to position [9, 0]
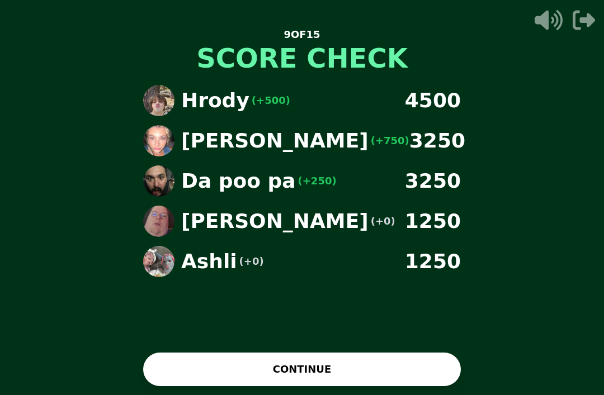
click at [361, 362] on button "CONTINUE" at bounding box center [302, 370] width 318 height 34
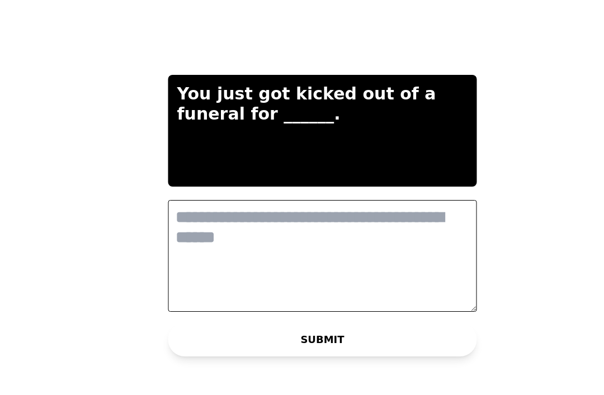
scroll to position [0, 0]
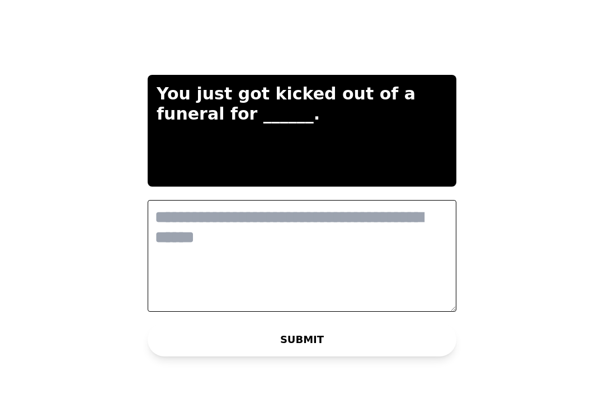
click at [389, 219] on textarea at bounding box center [302, 256] width 309 height 112
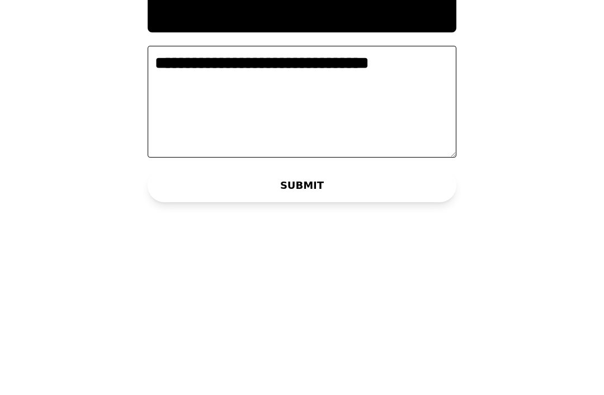
click at [320, 200] on textarea "**********" at bounding box center [302, 256] width 309 height 112
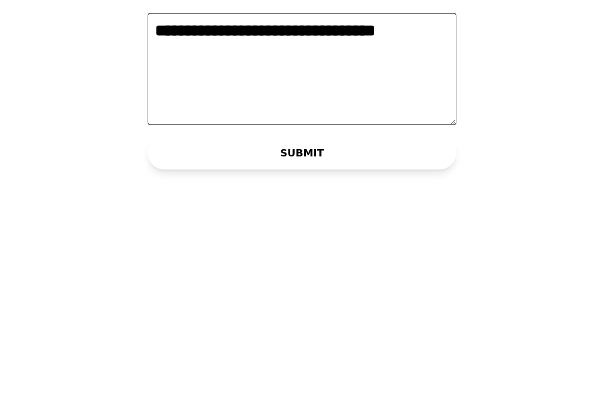
type textarea "**********"
click at [380, 323] on button "SUBMIT" at bounding box center [302, 340] width 309 height 34
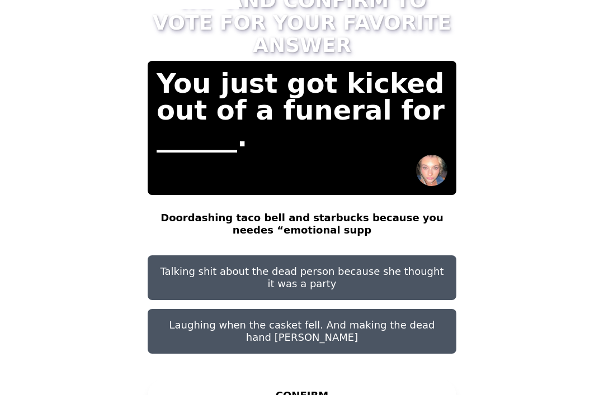
click at [400, 202] on button "Doordashing taco bell and starbucks because you needes “emotional supp" at bounding box center [302, 224] width 309 height 45
click at [309, 387] on button "CONFIRM" at bounding box center [302, 396] width 309 height 34
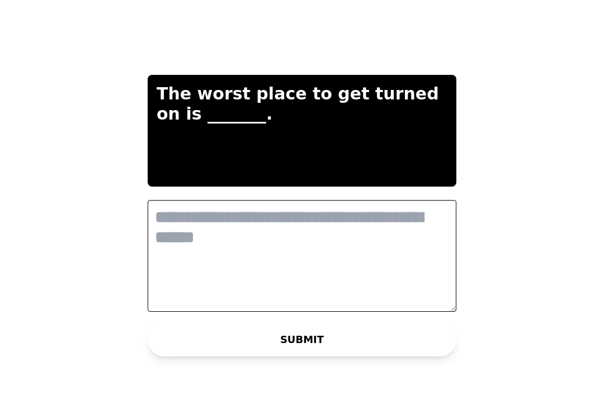
click at [378, 214] on textarea at bounding box center [302, 256] width 309 height 112
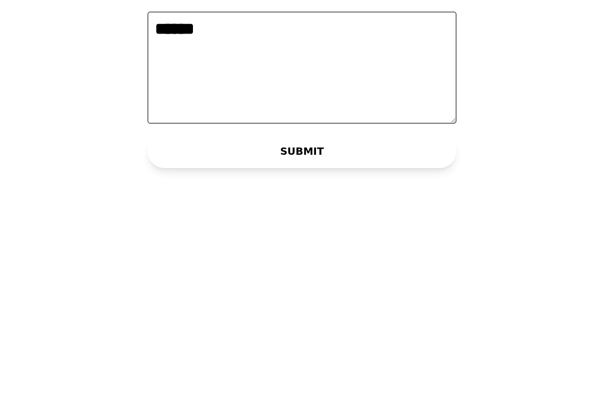
type textarea "******"
click at [357, 323] on button "SUBMIT" at bounding box center [302, 340] width 309 height 34
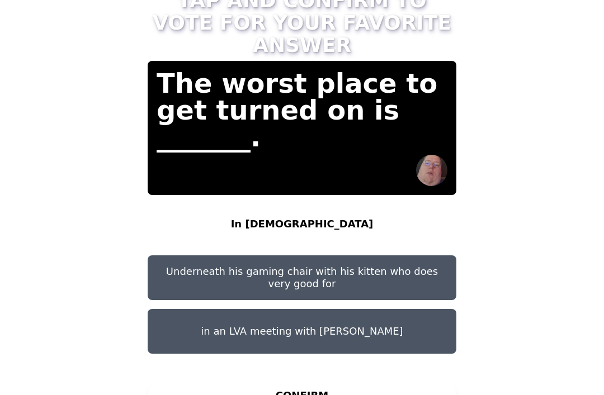
click at [333, 309] on button "in an LVA meeting with [PERSON_NAME]" at bounding box center [302, 331] width 309 height 45
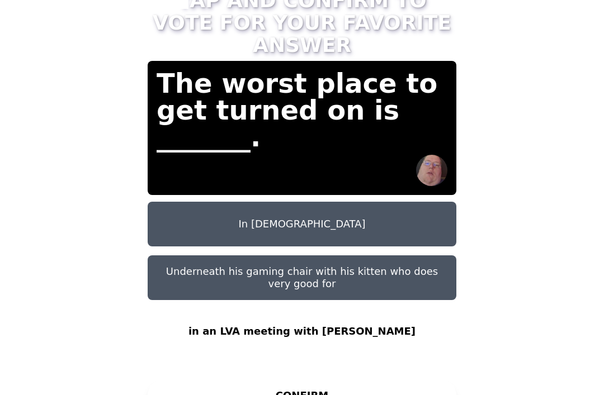
click at [314, 379] on button "CONFIRM" at bounding box center [302, 396] width 309 height 34
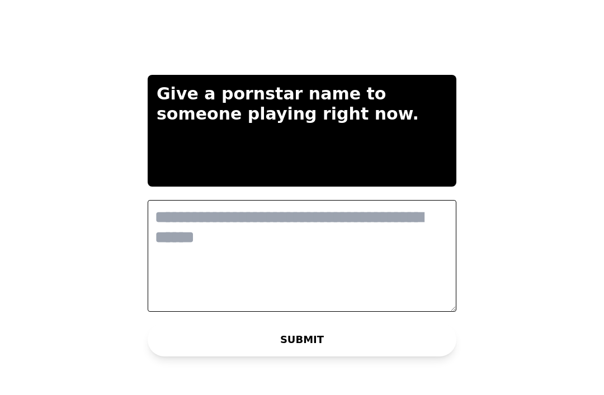
click at [356, 212] on textarea at bounding box center [302, 256] width 309 height 112
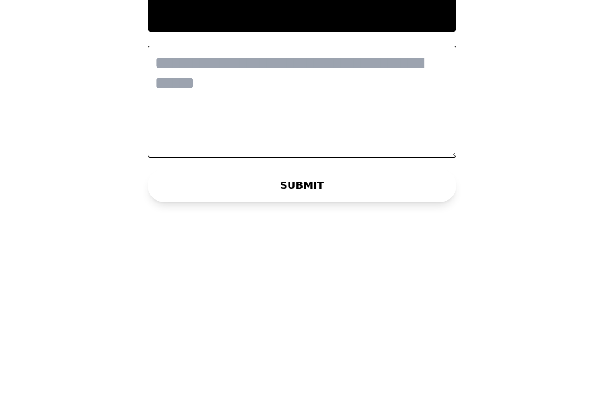
scroll to position [25, 0]
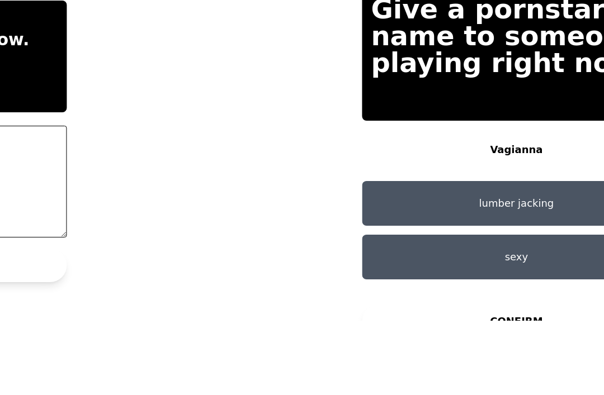
type textarea "**********"
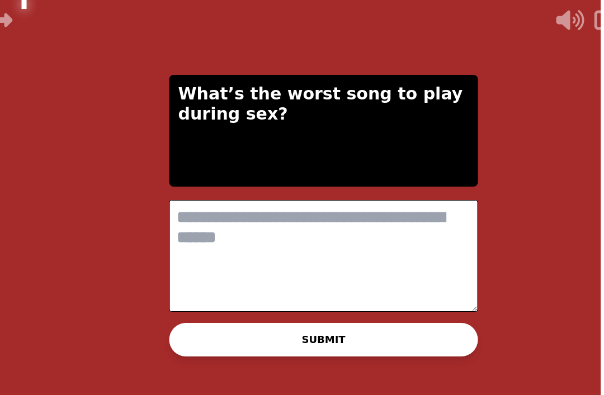
scroll to position [0, 0]
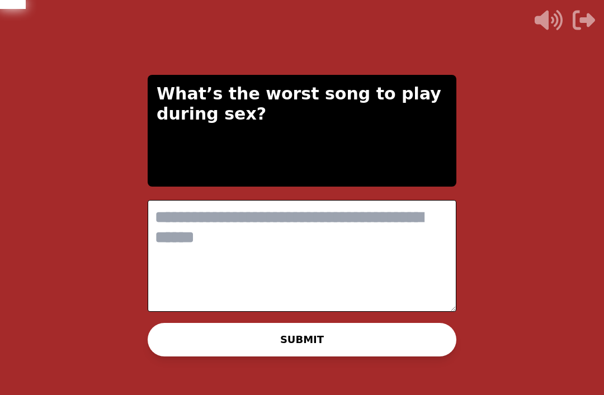
click at [370, 224] on textarea at bounding box center [302, 256] width 309 height 112
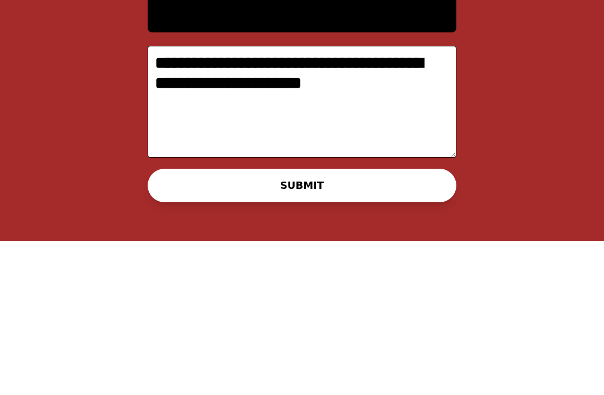
type textarea "**********"
click at [366, 323] on button "SUBMIT" at bounding box center [302, 340] width 309 height 34
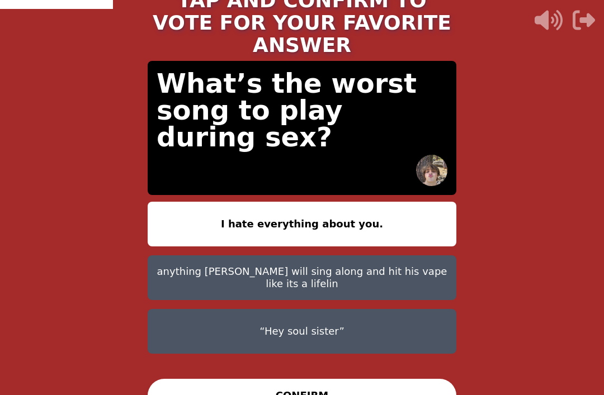
click at [399, 384] on button "CONFIRM" at bounding box center [302, 396] width 309 height 34
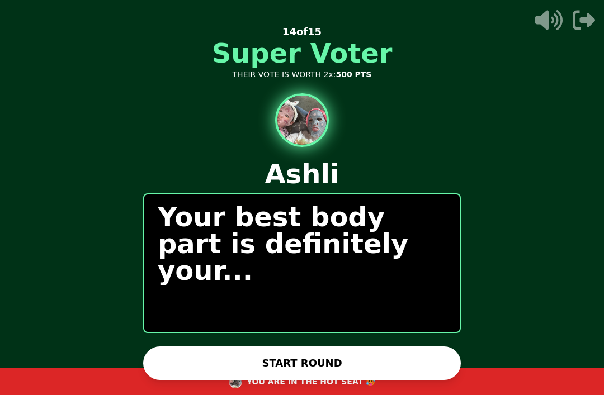
click at [378, 347] on button "START ROUND" at bounding box center [302, 364] width 318 height 34
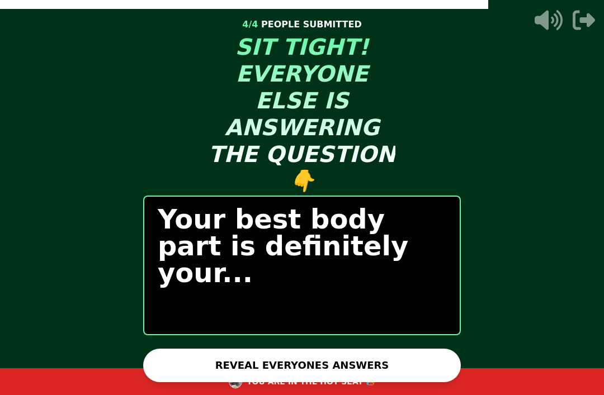
click at [365, 349] on button "REVEAL EVERYONES ANSWERS" at bounding box center [302, 366] width 318 height 34
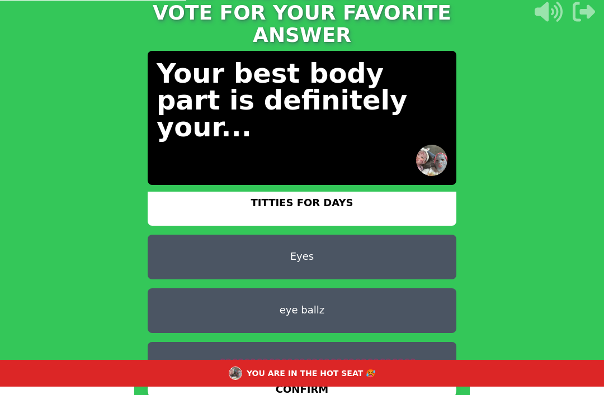
scroll to position [9, 0]
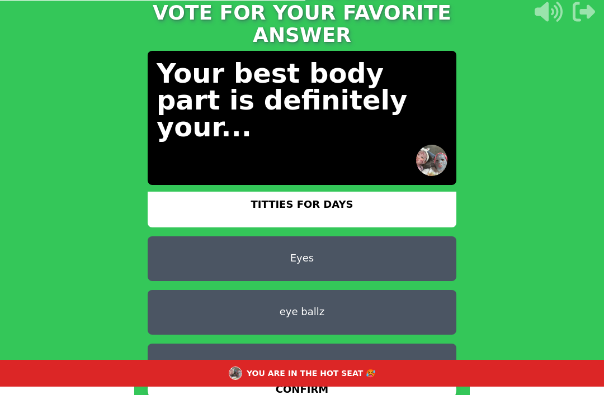
click at [393, 344] on button "Heart 💗💗💗💗💗💗💗💗💗💗💗💗💗💗💗💗" at bounding box center [302, 366] width 309 height 45
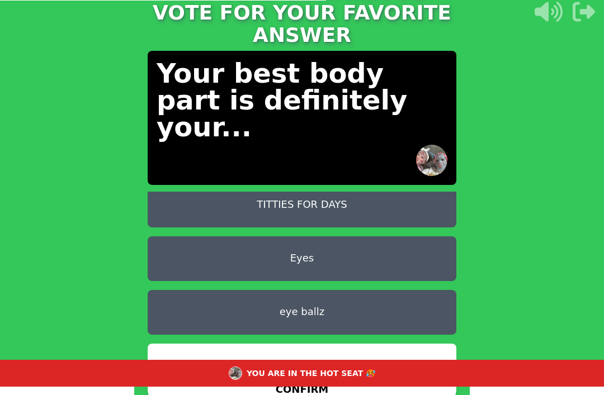
click at [209, 373] on button "CONFIRM" at bounding box center [302, 390] width 309 height 34
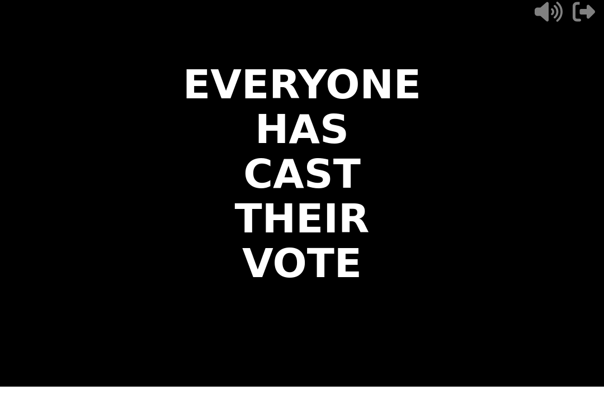
scroll to position [0, 0]
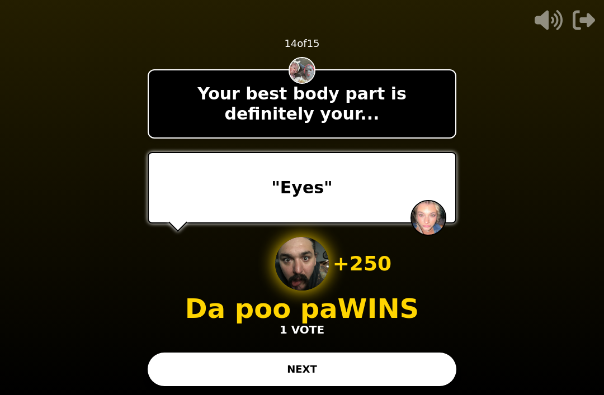
click at [387, 368] on button "NEXT" at bounding box center [302, 370] width 309 height 34
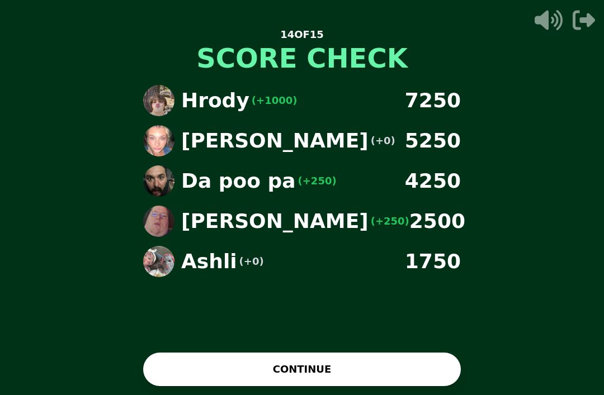
click at [378, 360] on button "CONTINUE" at bounding box center [302, 370] width 318 height 34
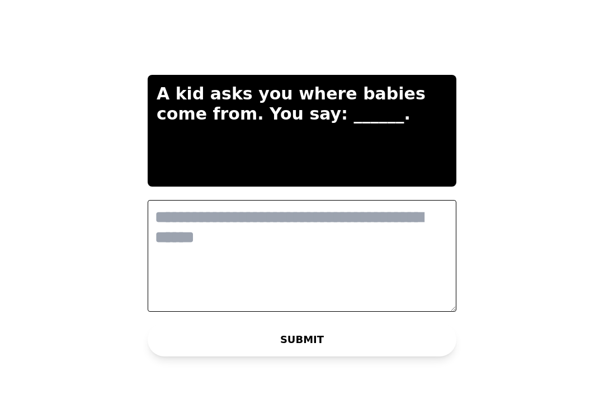
click at [325, 223] on textarea at bounding box center [302, 256] width 309 height 112
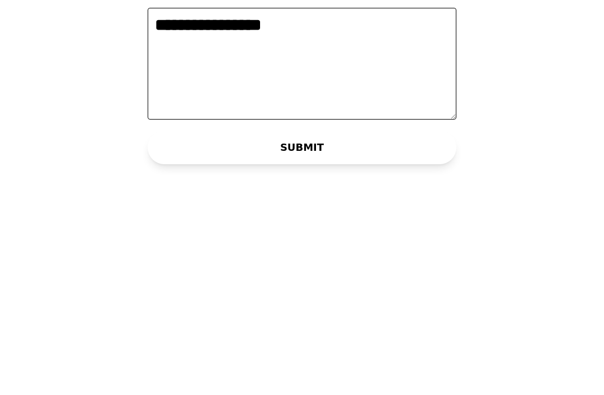
type textarea "**********"
click at [341, 323] on button "SUBMIT" at bounding box center [302, 340] width 309 height 34
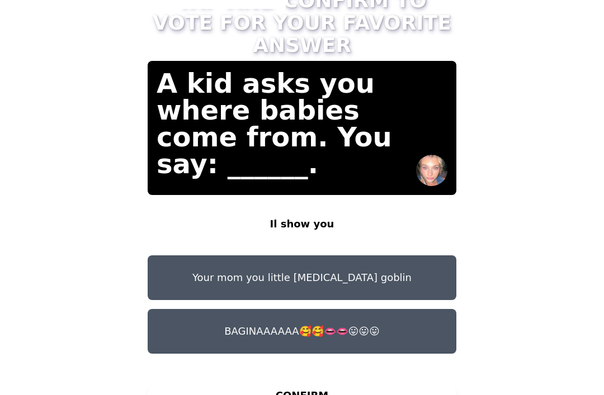
click at [361, 309] on button "BAGINAAAAAA🥰🥰👄👄😛😛😛" at bounding box center [302, 331] width 309 height 45
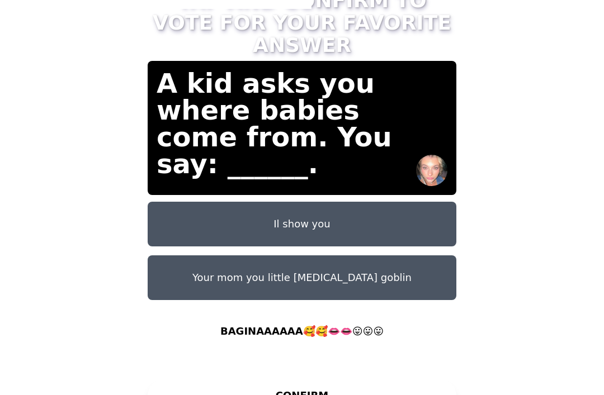
click at [400, 255] on button "Your mom you little [MEDICAL_DATA] goblin" at bounding box center [302, 277] width 309 height 45
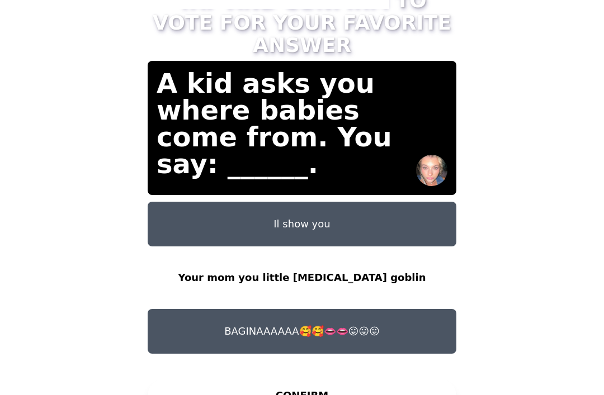
click at [368, 309] on button "BAGINAAAAAA🥰🥰👄👄😛😛😛" at bounding box center [302, 331] width 309 height 45
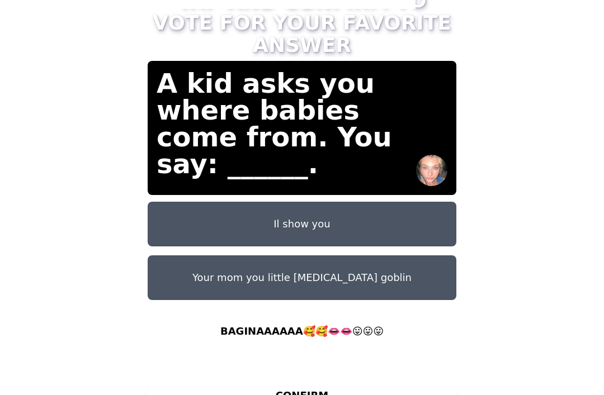
click at [371, 255] on button "Your mom you little [MEDICAL_DATA] goblin" at bounding box center [302, 277] width 309 height 45
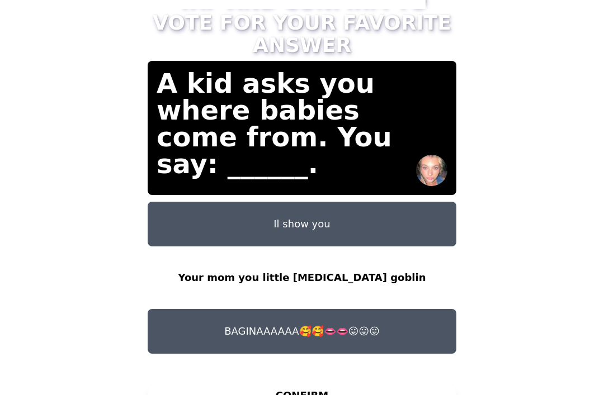
click at [321, 379] on button "CONFIRM" at bounding box center [302, 396] width 309 height 34
